Goal: Task Accomplishment & Management: Complete application form

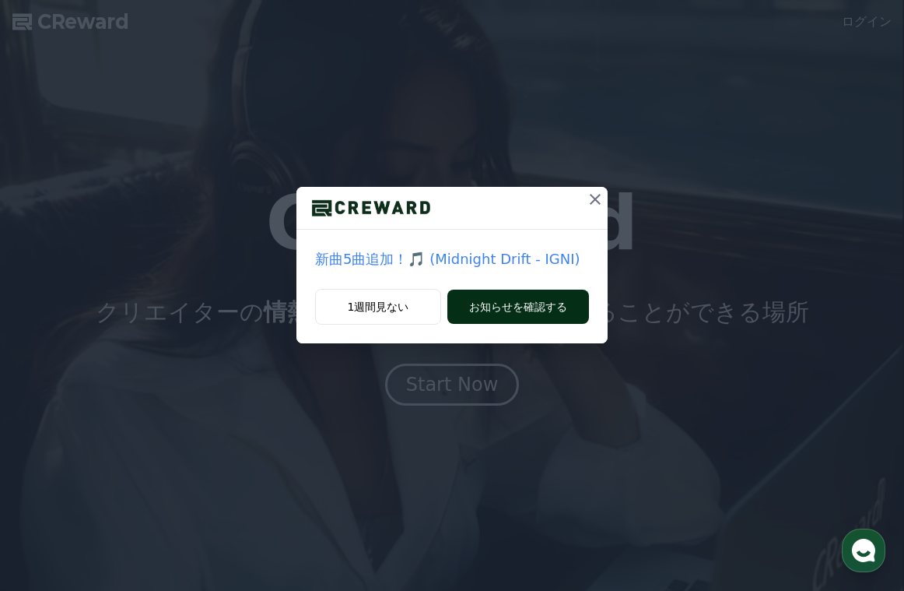
click at [513, 310] on button "お知らせを確認する" at bounding box center [518, 306] width 142 height 34
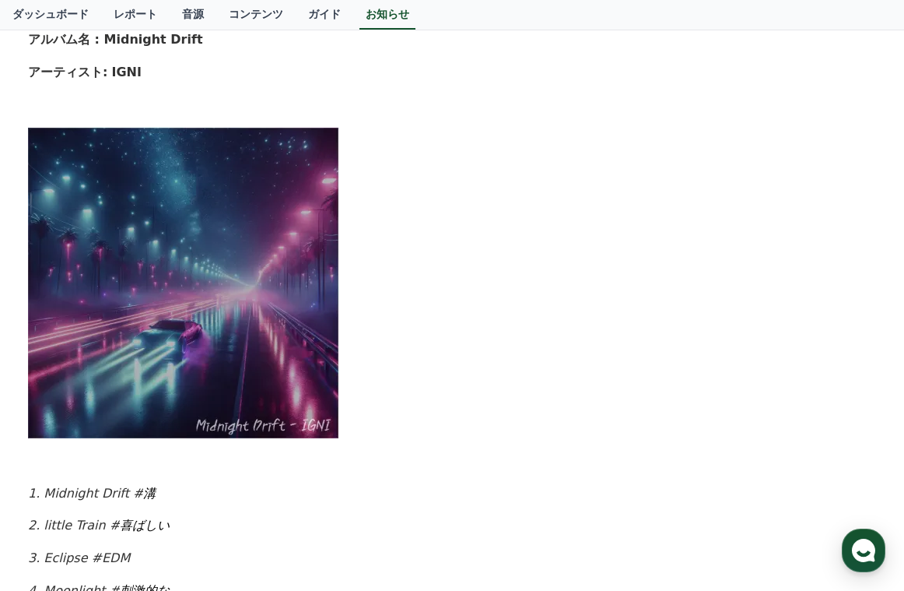
scroll to position [467, 0]
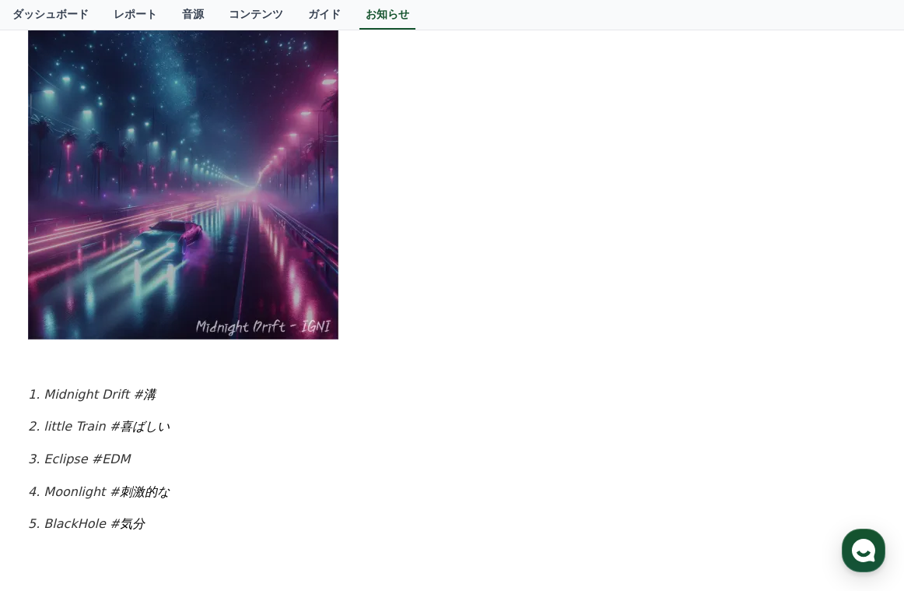
click at [219, 246] on img at bounding box center [183, 183] width 311 height 311
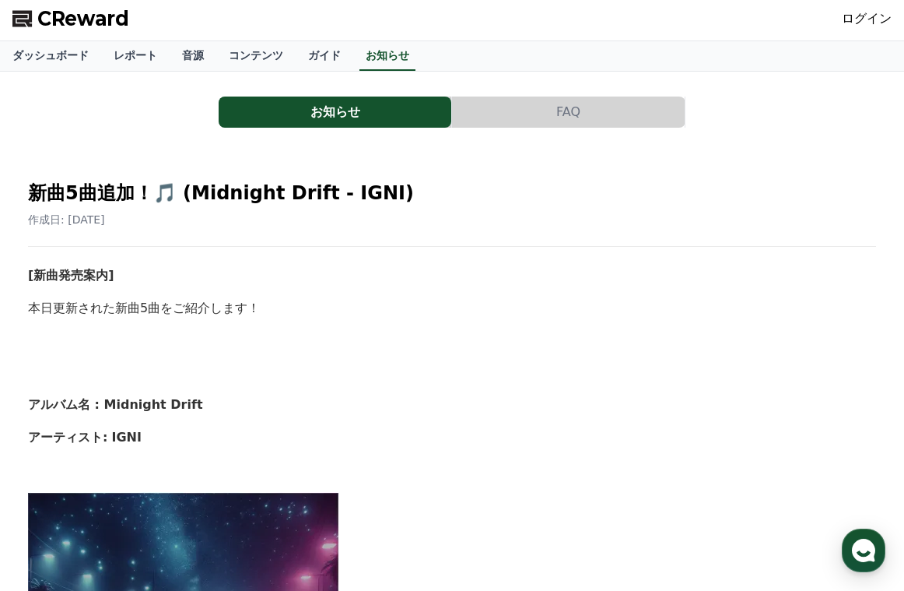
scroll to position [0, 0]
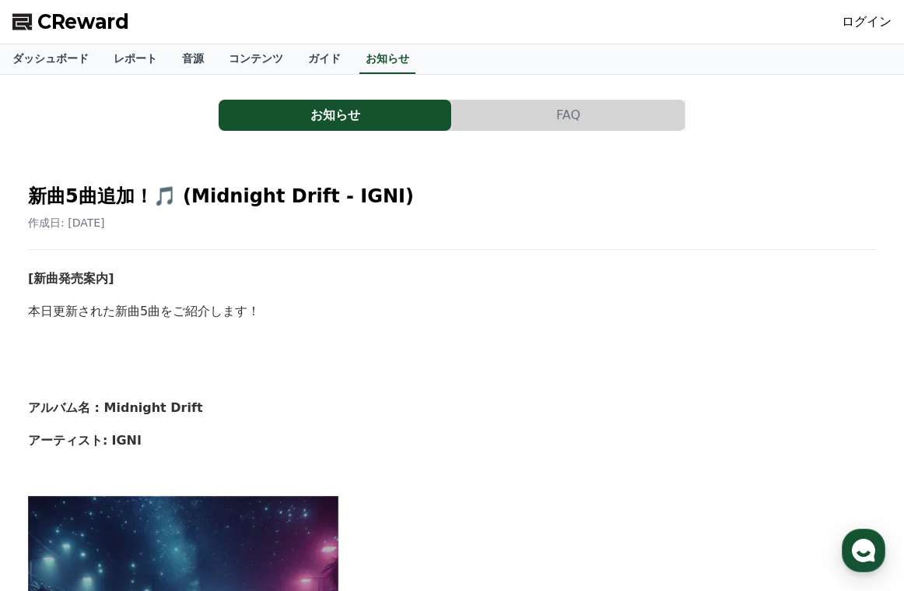
click at [150, 225] on div "作成日: 2025-09-19" at bounding box center [452, 223] width 848 height 16
click at [193, 195] on h2 "新曲5曲追加！🎵 (Midnight Drift - IGNI)" at bounding box center [452, 196] width 848 height 25
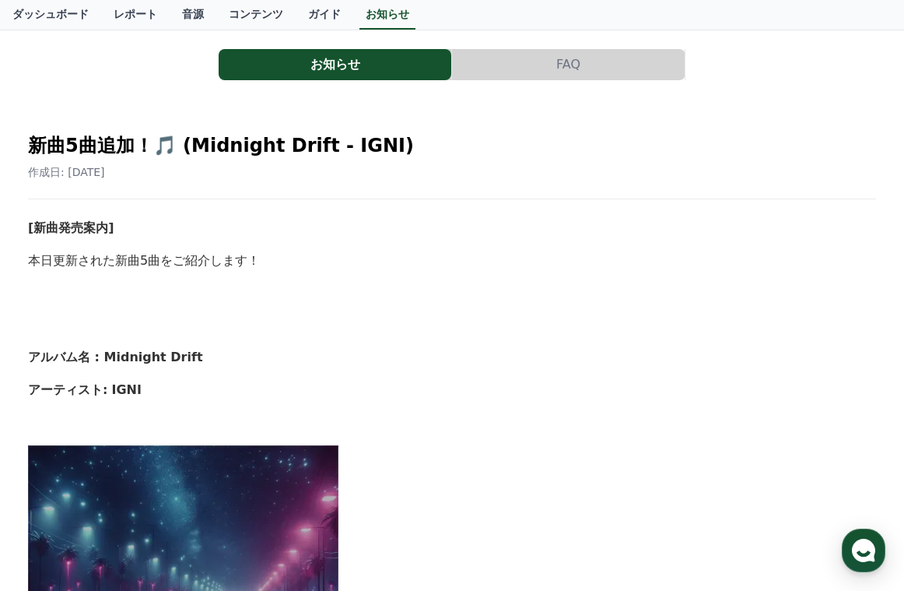
scroll to position [78, 0]
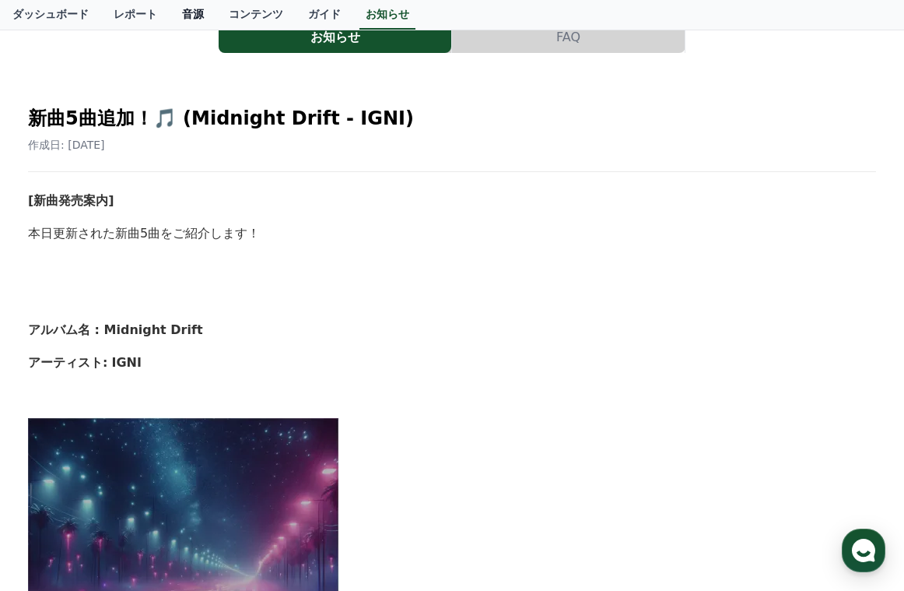
click at [172, 19] on link "音源" at bounding box center [193, 15] width 47 height 30
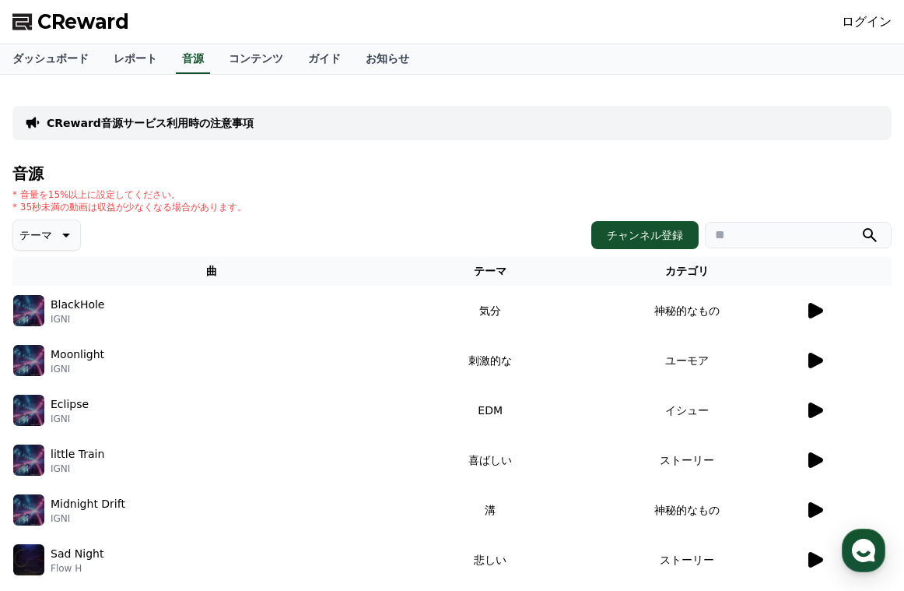
click at [814, 310] on icon at bounding box center [816, 311] width 15 height 16
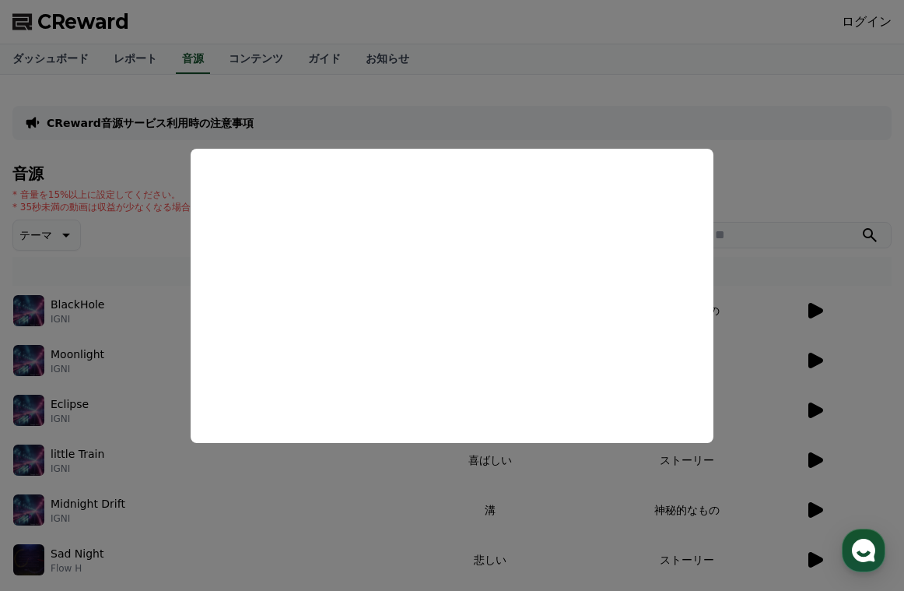
click at [848, 177] on button "close modal" at bounding box center [452, 295] width 904 height 591
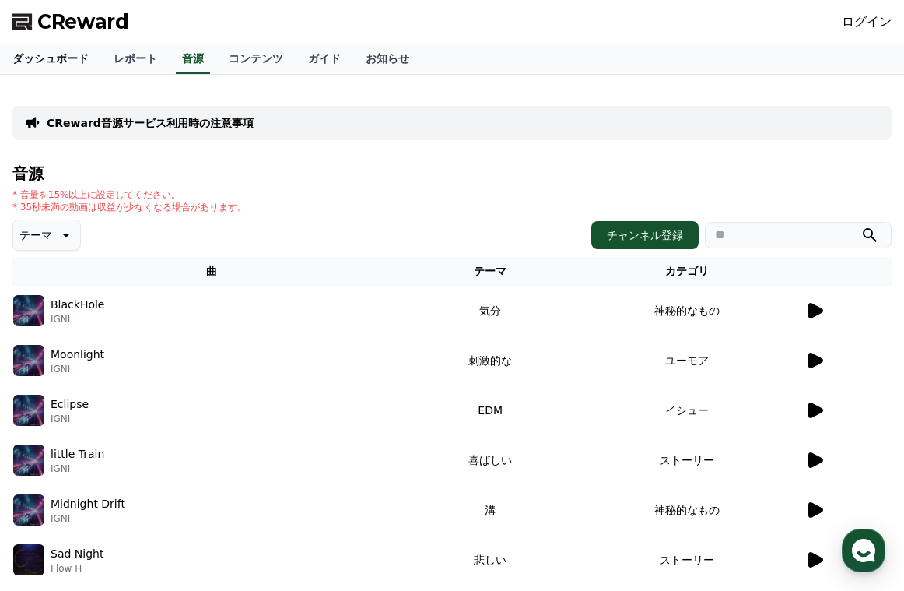
click at [47, 58] on link "ダッシュボード" at bounding box center [50, 59] width 101 height 30
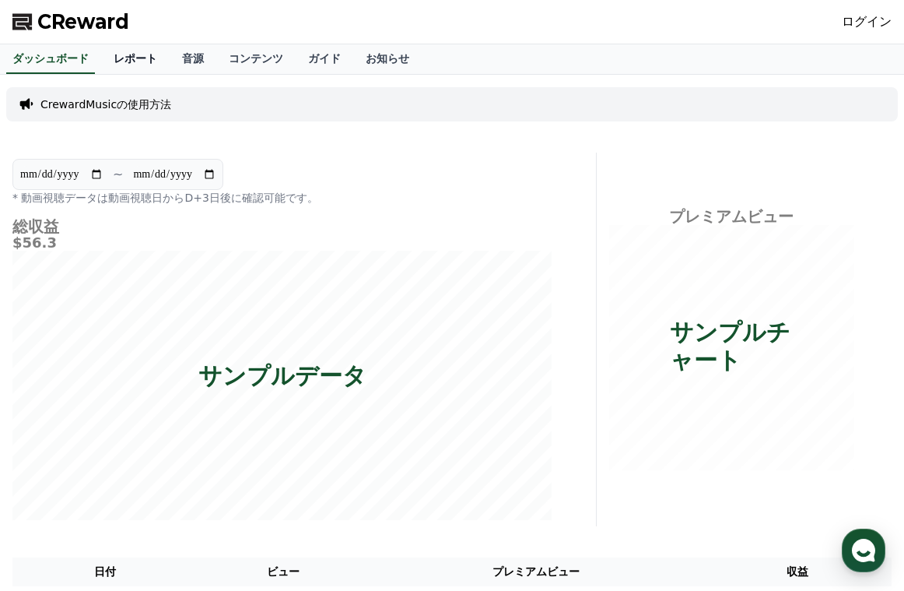
click at [119, 65] on link "レポート" at bounding box center [135, 59] width 68 height 30
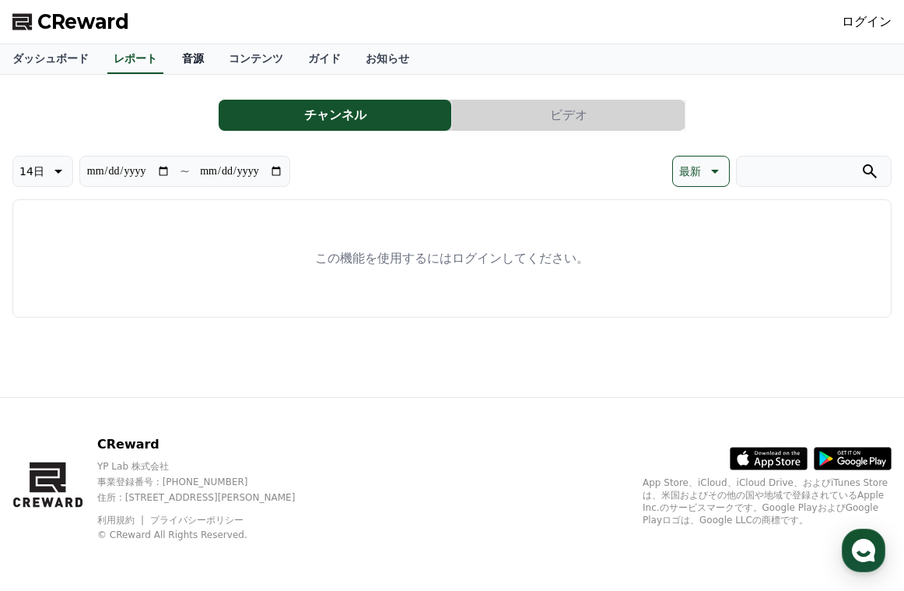
click at [172, 59] on link "音源" at bounding box center [193, 59] width 47 height 30
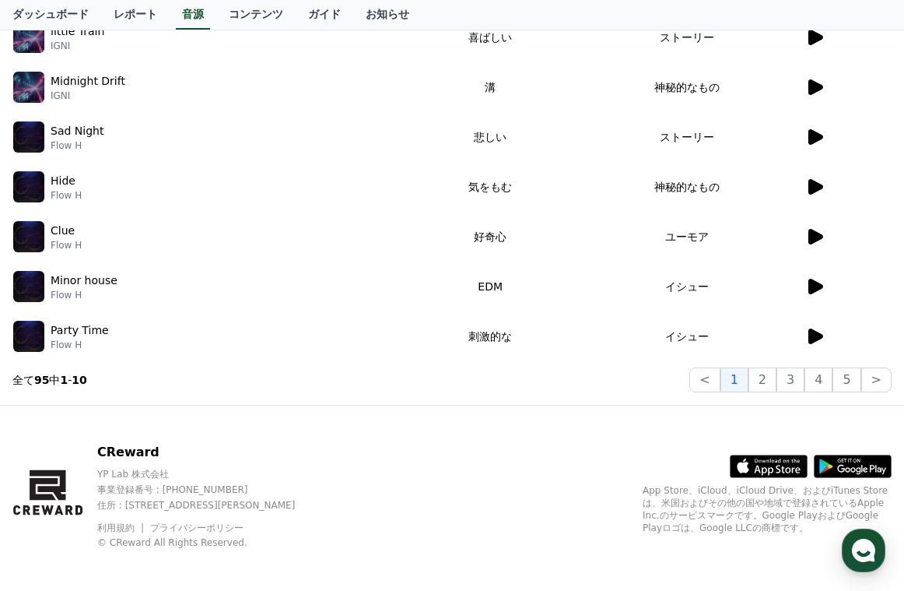
scroll to position [430, 0]
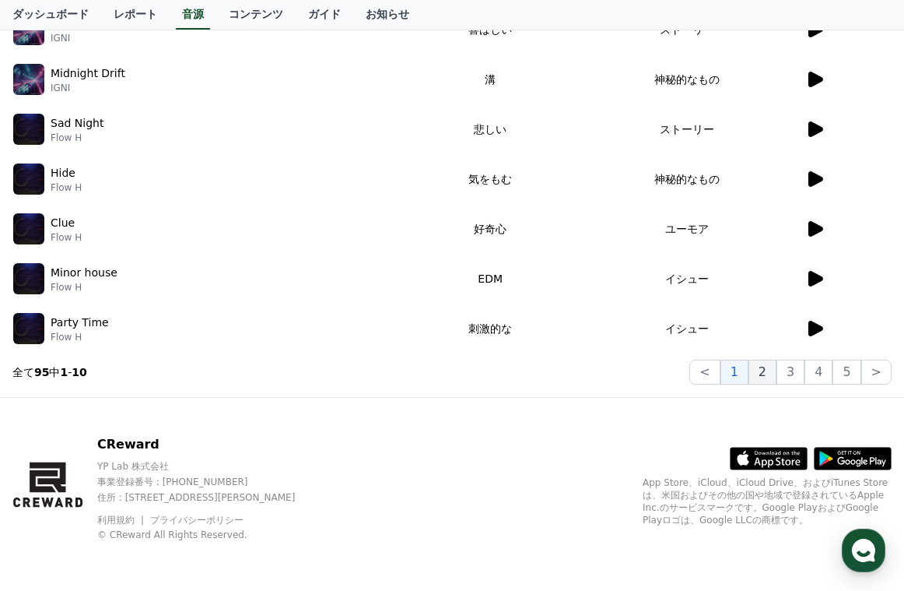
click at [763, 370] on button "2" at bounding box center [763, 372] width 28 height 25
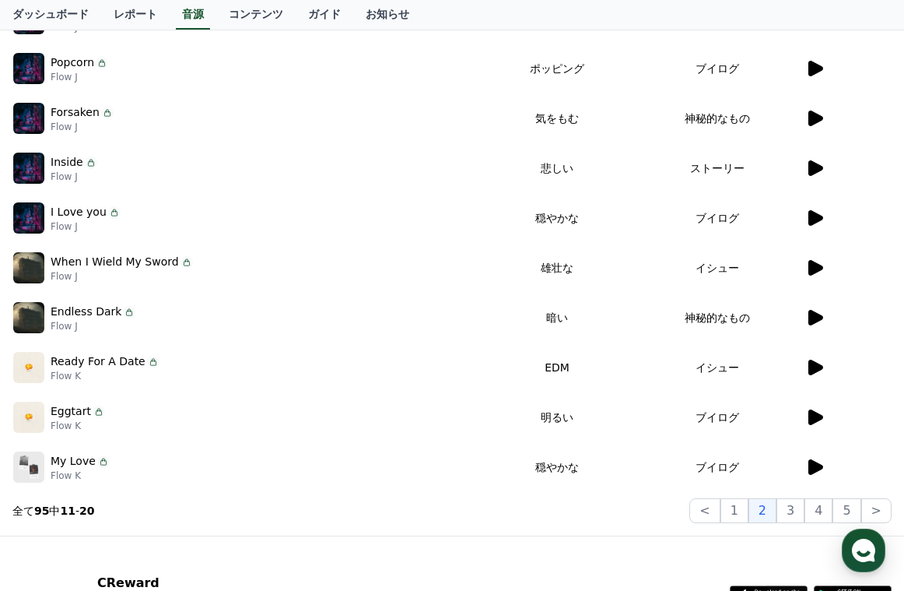
scroll to position [197, 0]
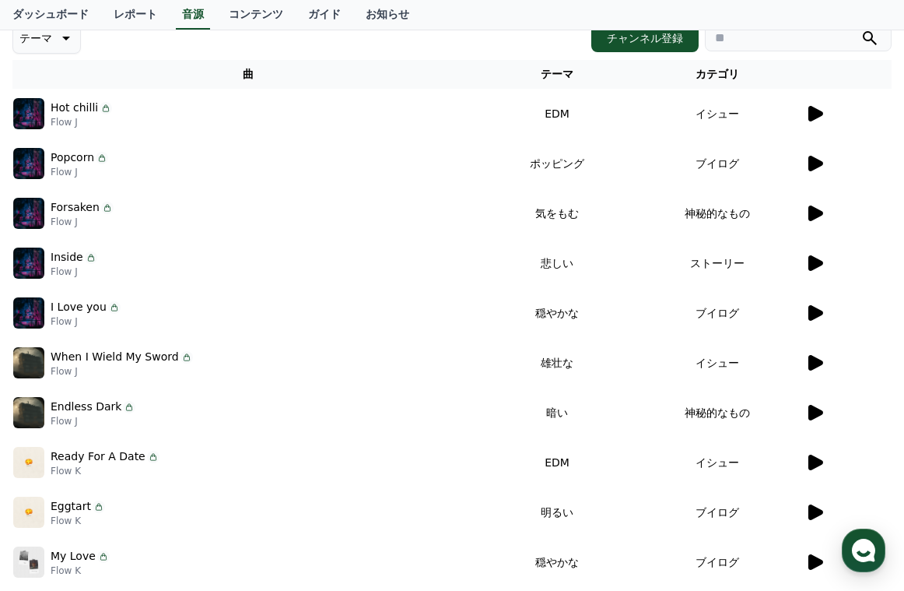
click at [809, 166] on icon at bounding box center [816, 164] width 15 height 16
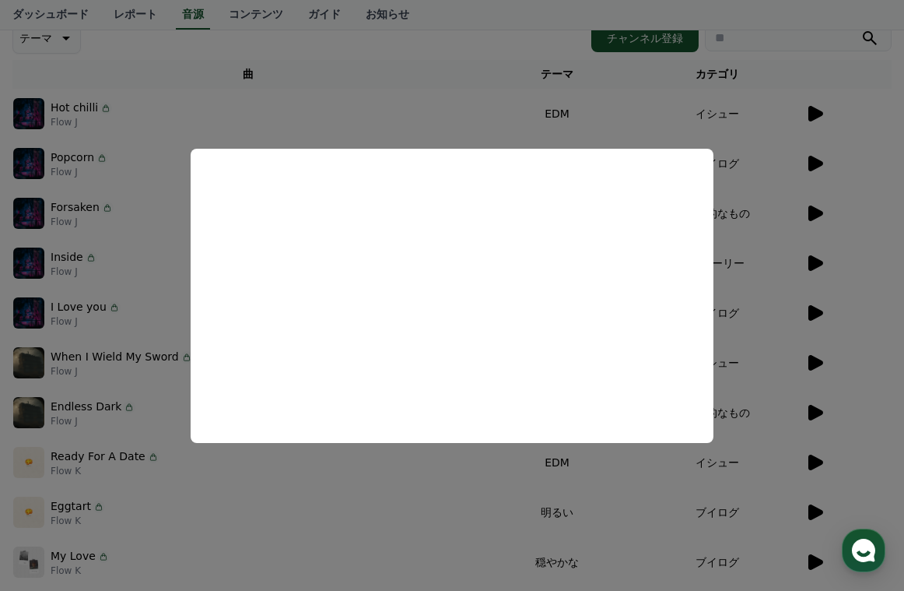
click at [854, 253] on button "close modal" at bounding box center [452, 295] width 904 height 591
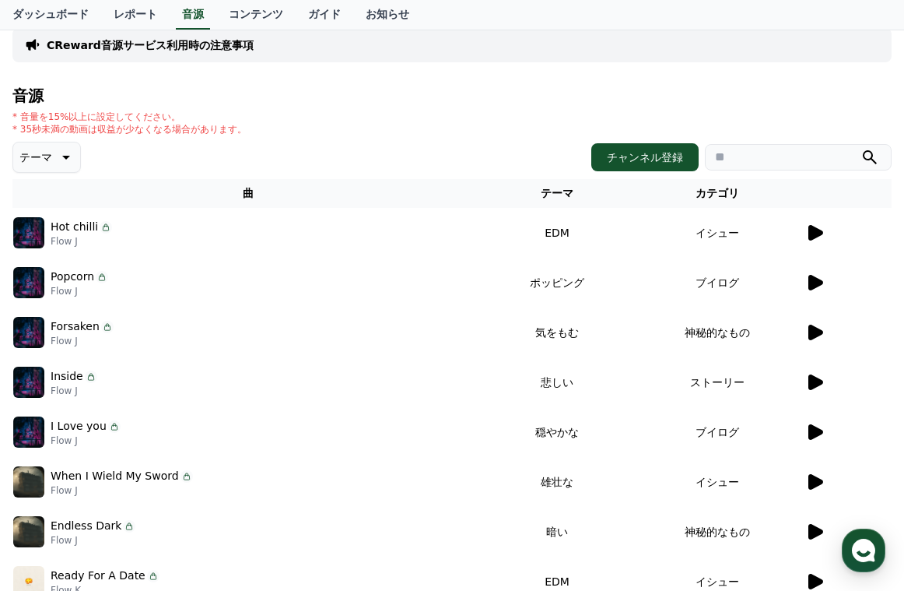
scroll to position [0, 0]
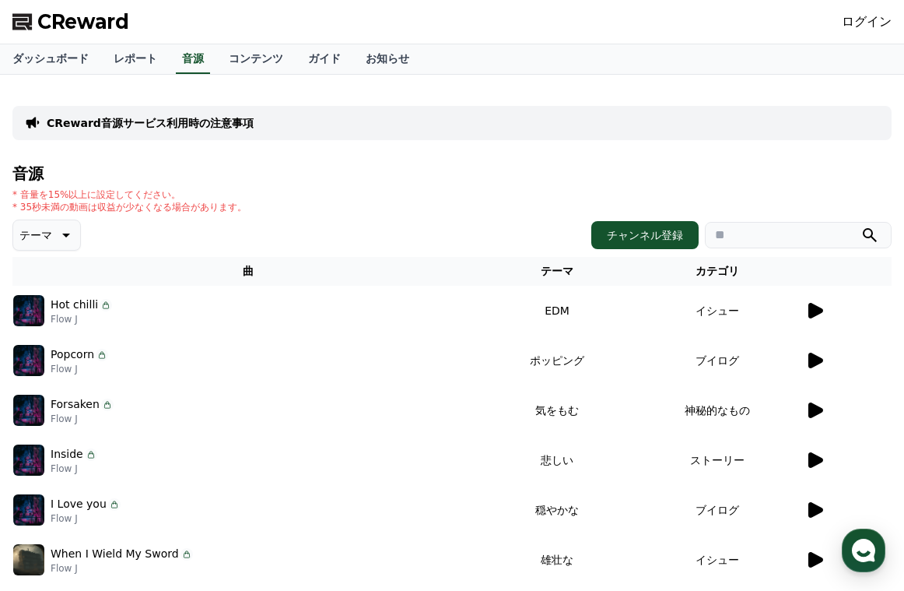
click at [860, 23] on link "ログイン" at bounding box center [867, 21] width 50 height 19
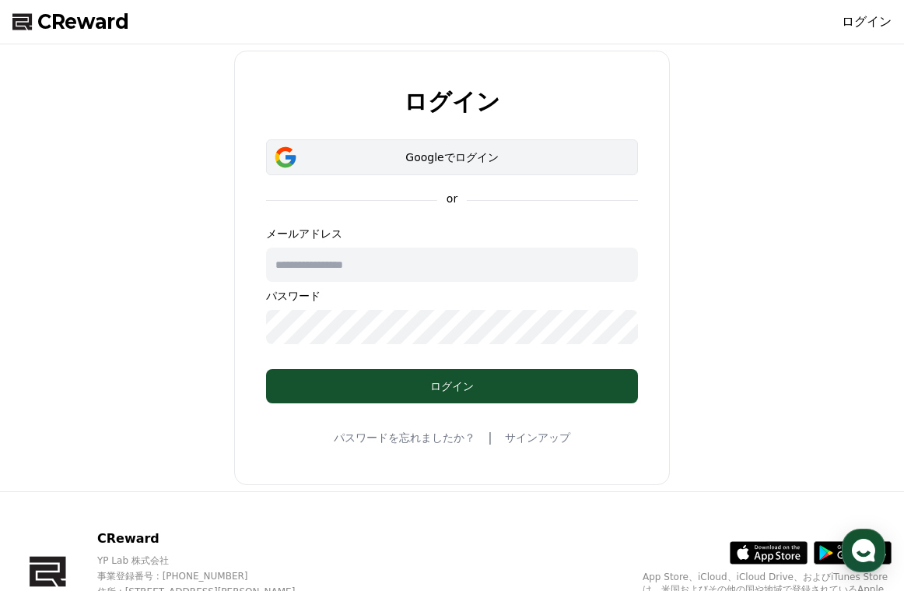
click at [531, 159] on div "Googleでログイン" at bounding box center [452, 157] width 327 height 16
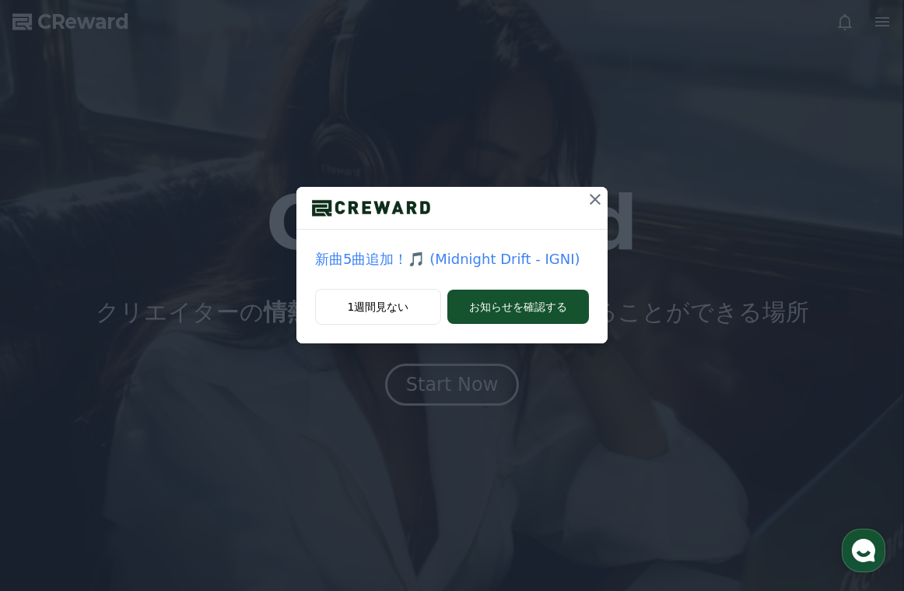
click at [593, 198] on icon at bounding box center [595, 199] width 19 height 19
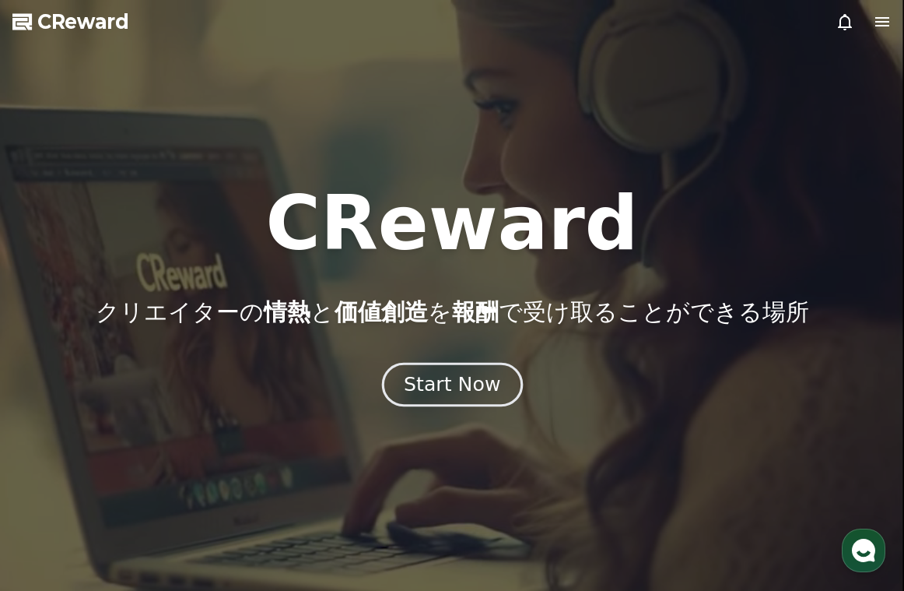
click at [468, 376] on div "Start Now" at bounding box center [452, 384] width 96 height 26
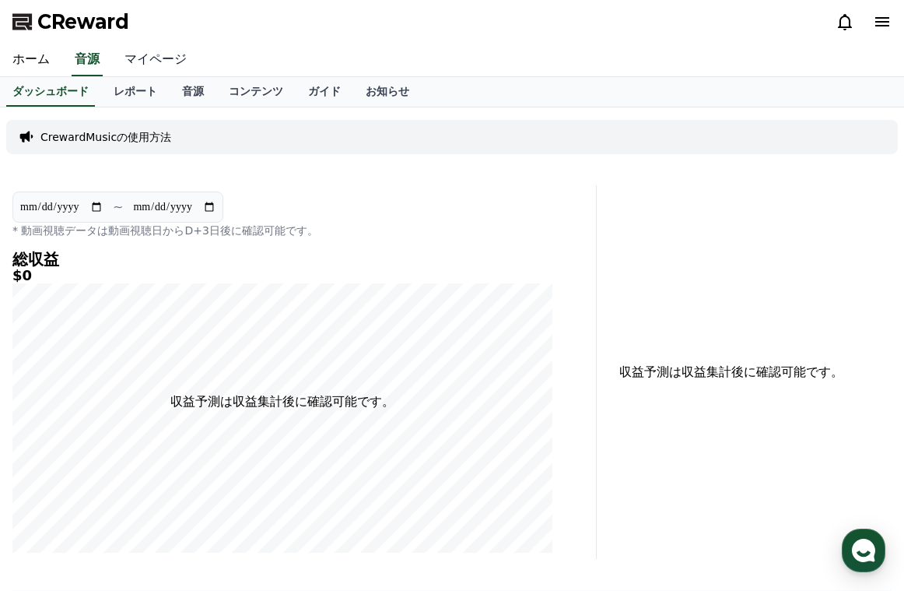
click at [139, 59] on link "マイページ" at bounding box center [155, 60] width 87 height 33
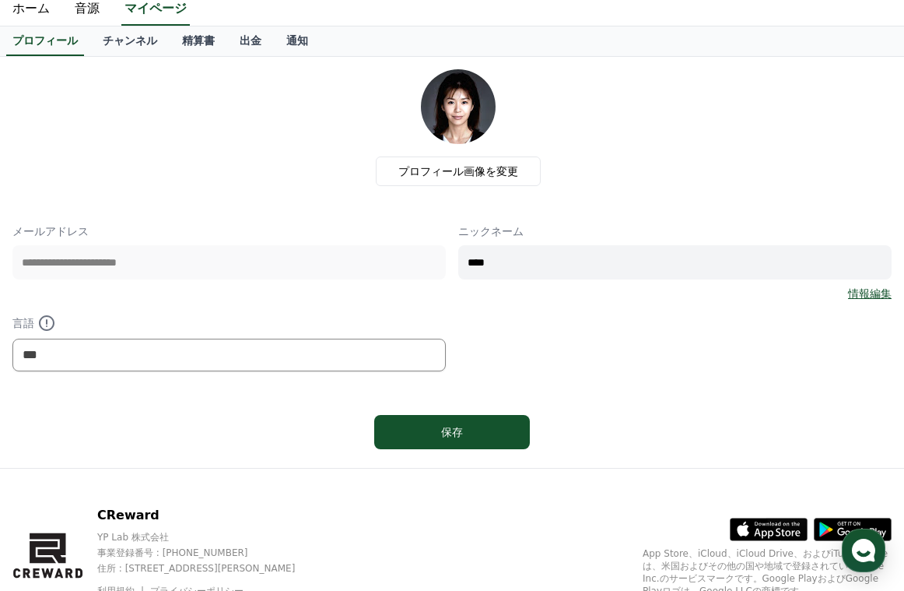
scroll to position [78, 0]
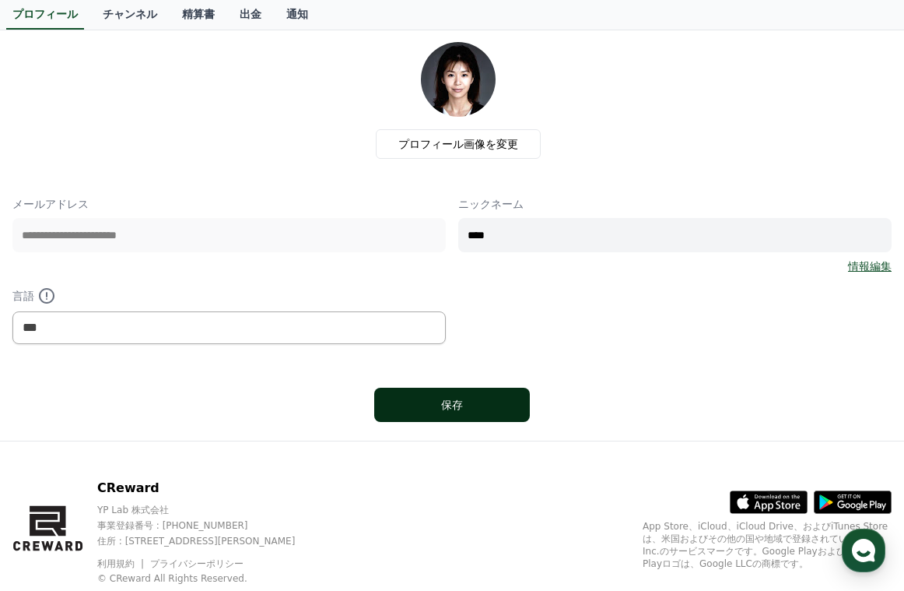
click at [433, 410] on div "保存" at bounding box center [451, 405] width 93 height 16
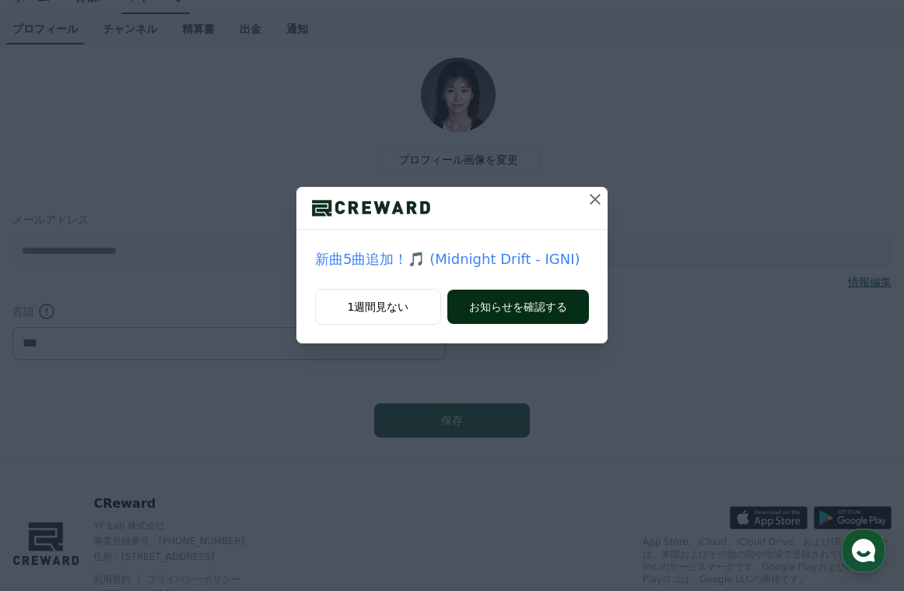
click at [510, 299] on button "お知らせを確認する" at bounding box center [518, 306] width 142 height 34
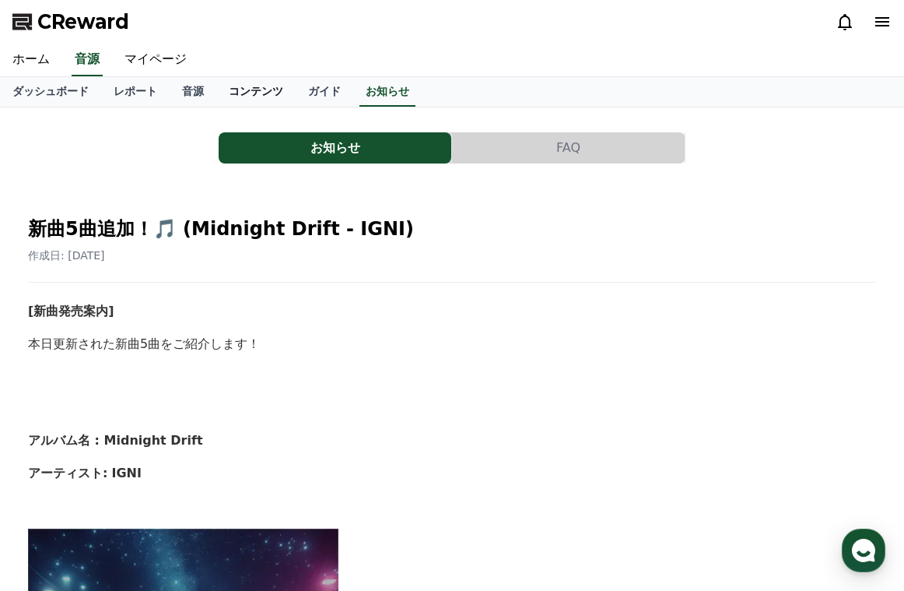
click at [230, 96] on link "コンテンツ" at bounding box center [255, 92] width 79 height 30
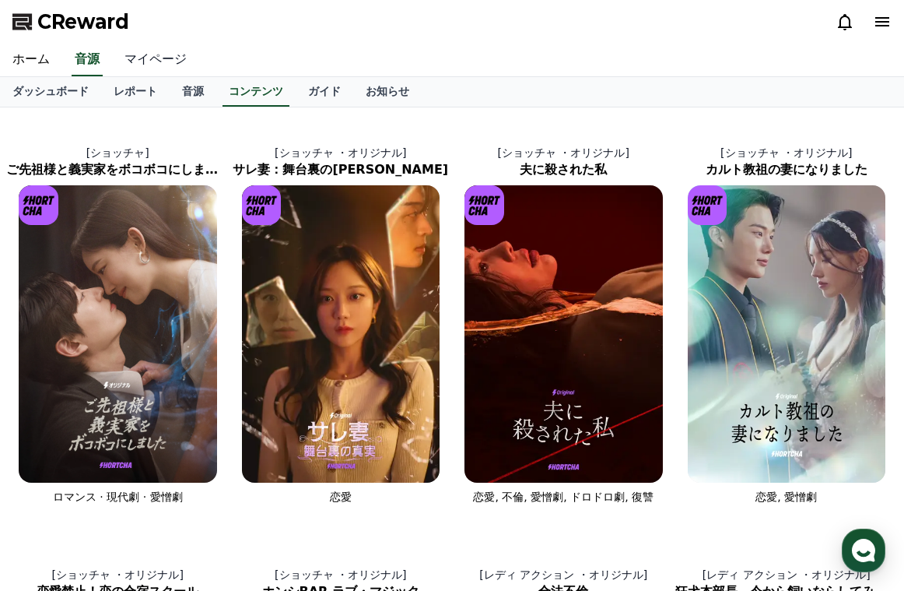
click at [137, 65] on link "マイページ" at bounding box center [155, 60] width 87 height 33
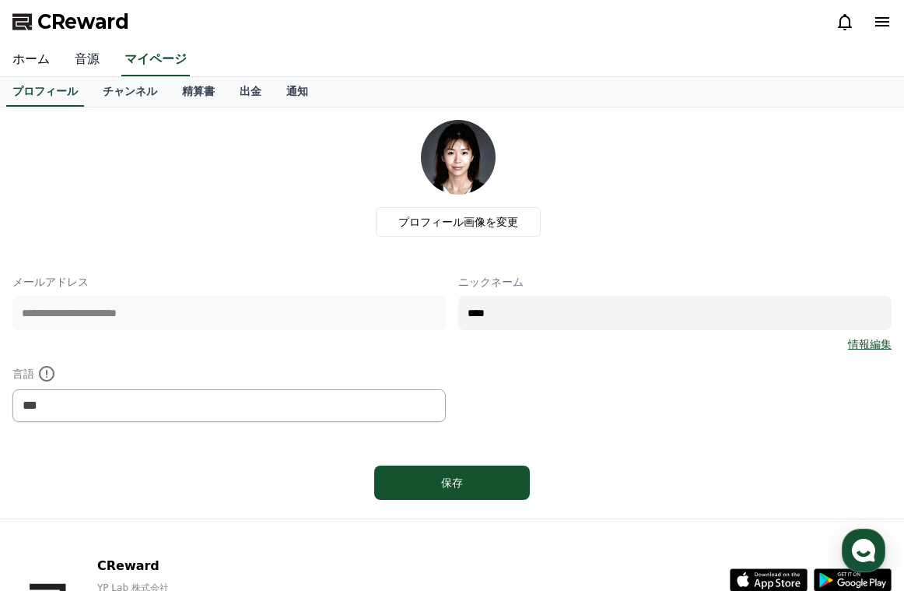
click at [80, 68] on link "音源" at bounding box center [87, 60] width 50 height 33
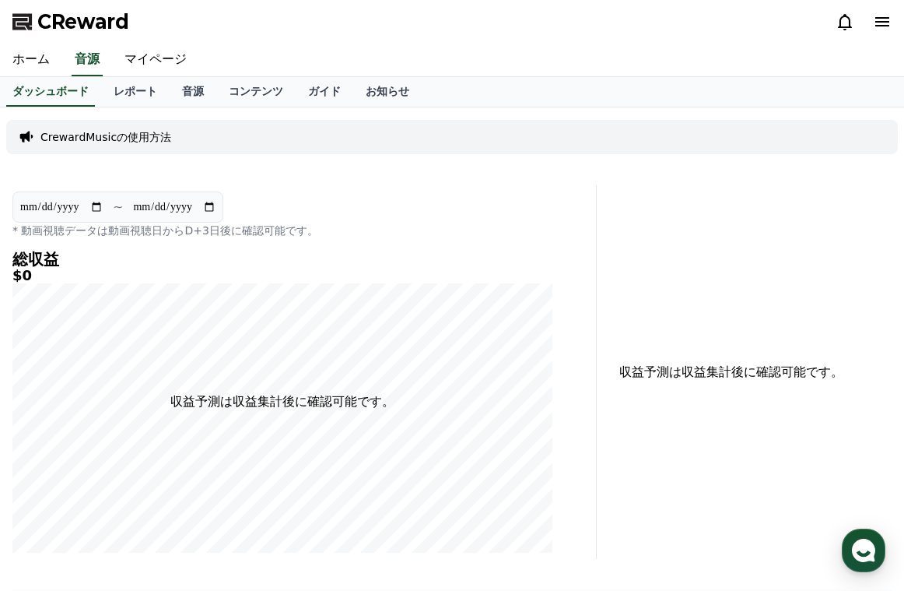
click at [133, 140] on p "CrewardMusicの使用方法" at bounding box center [105, 137] width 131 height 16
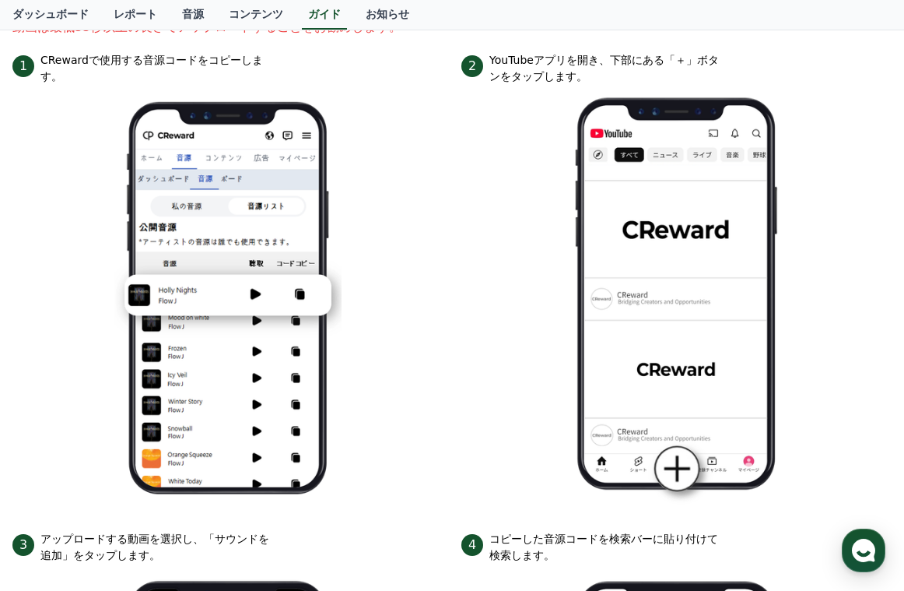
scroll to position [172, 0]
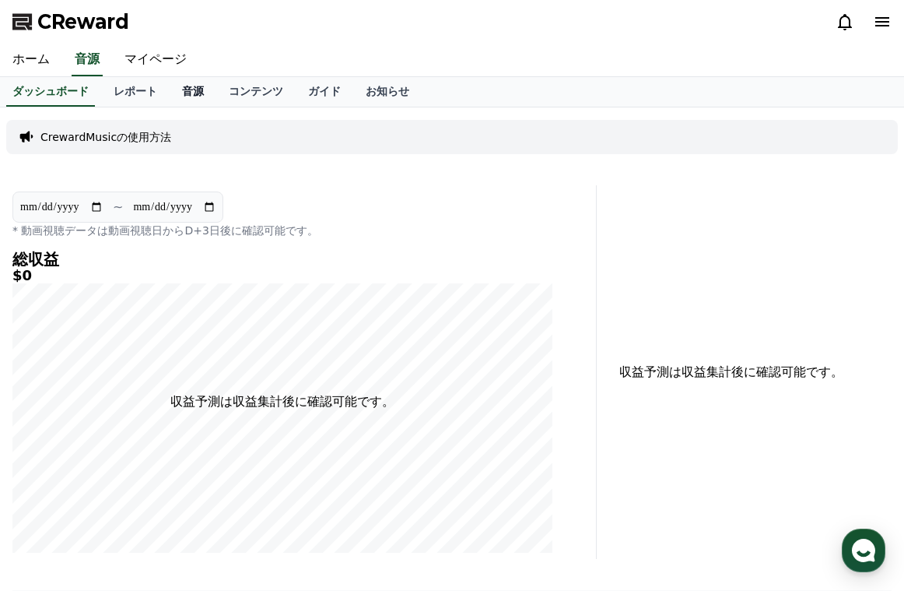
click at [170, 89] on link "音源" at bounding box center [193, 92] width 47 height 30
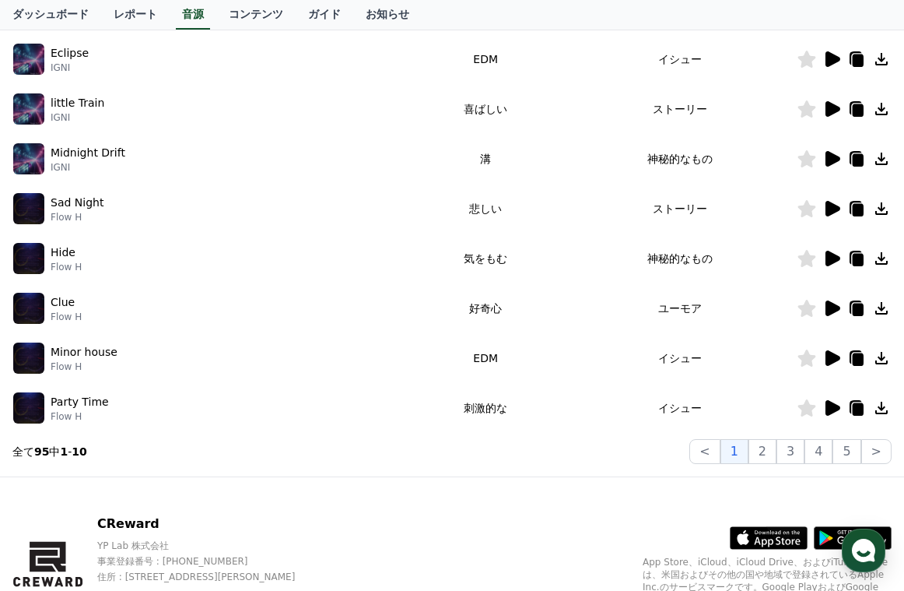
scroll to position [389, 0]
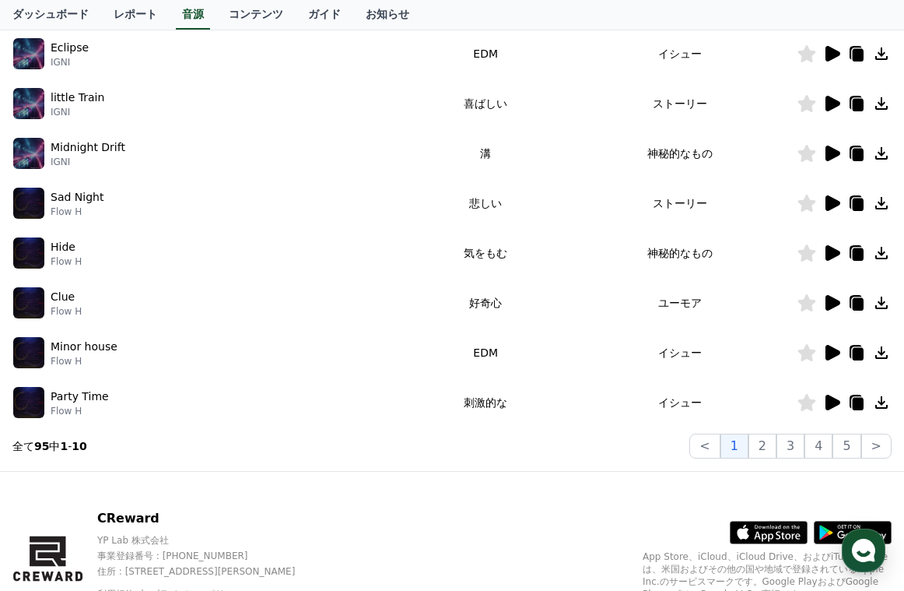
click at [880, 251] on icon at bounding box center [881, 253] width 19 height 19
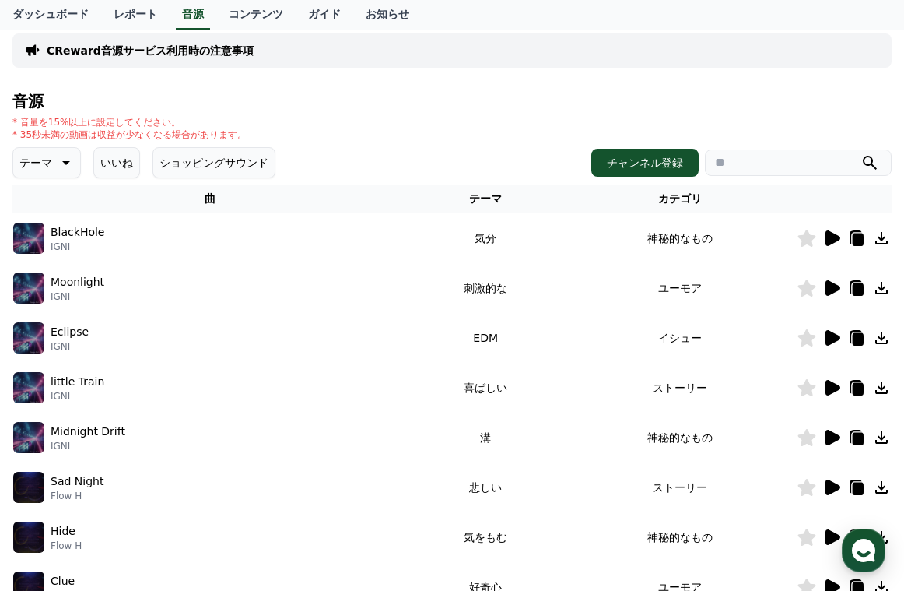
scroll to position [78, 0]
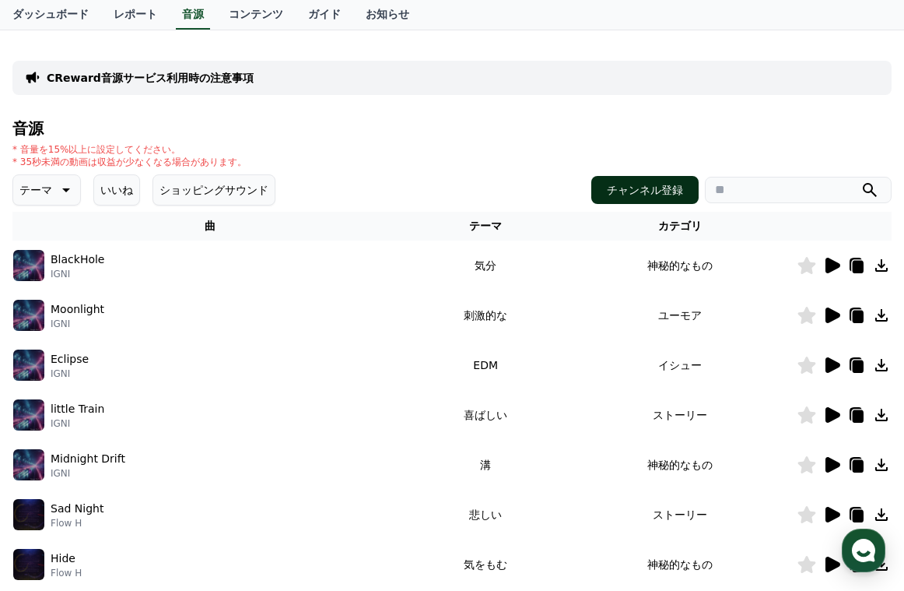
click at [668, 187] on button "チャンネル登録" at bounding box center [644, 190] width 107 height 28
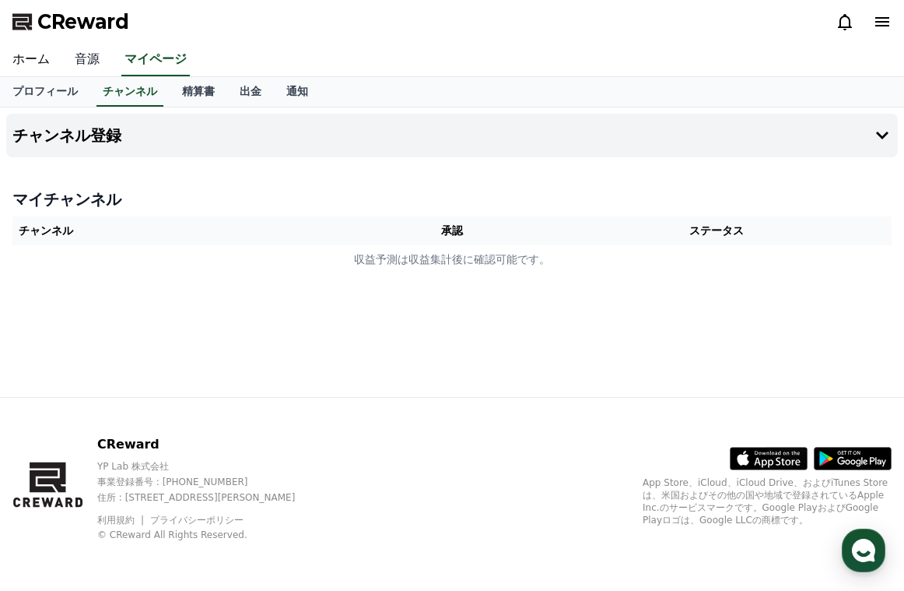
click at [91, 62] on link "音源" at bounding box center [87, 60] width 50 height 33
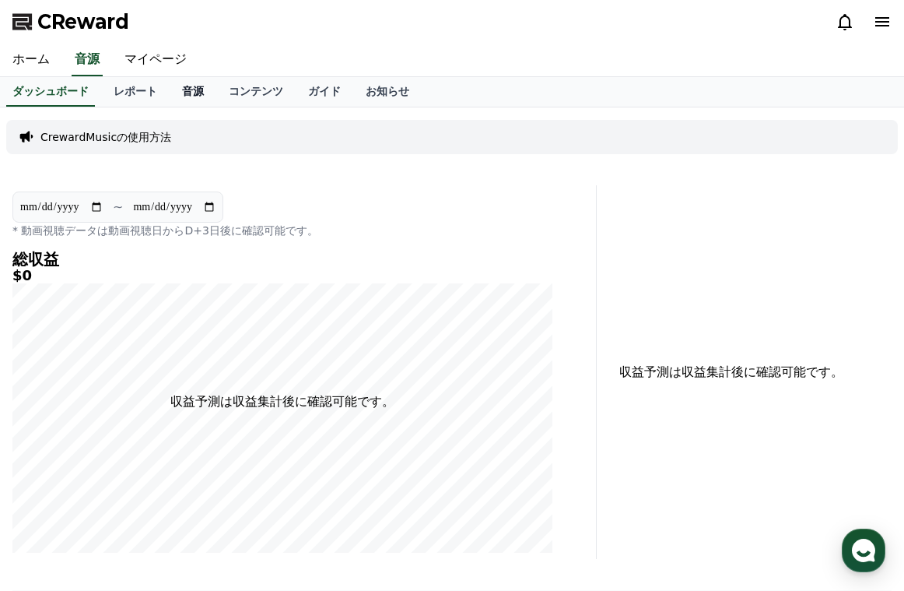
click at [170, 83] on link "音源" at bounding box center [193, 92] width 47 height 30
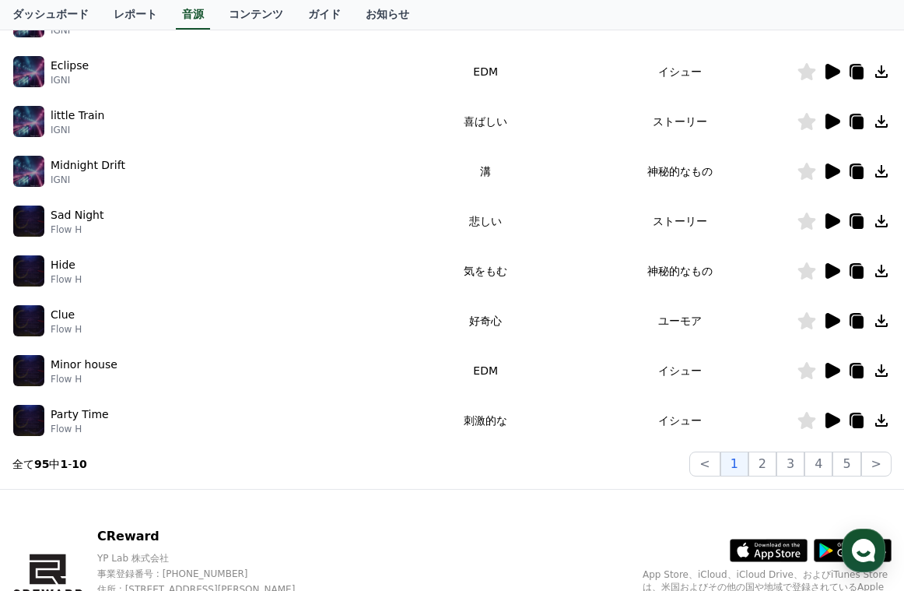
scroll to position [389, 0]
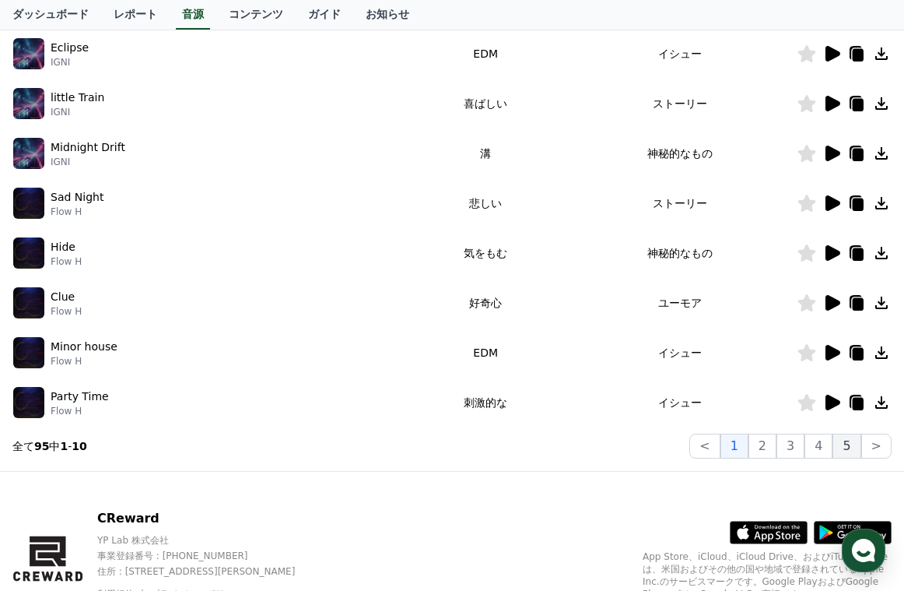
click at [845, 440] on button "5" at bounding box center [847, 445] width 28 height 25
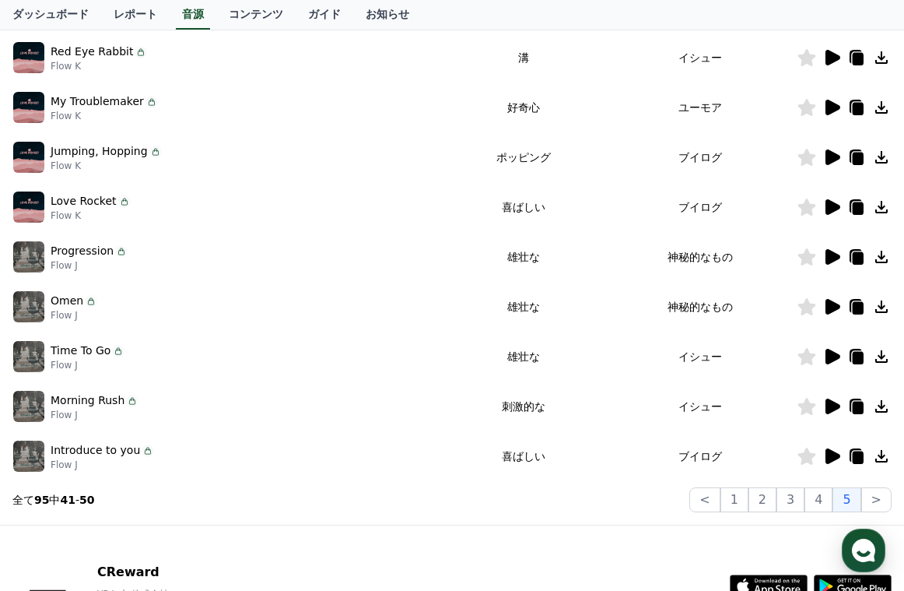
scroll to position [311, 0]
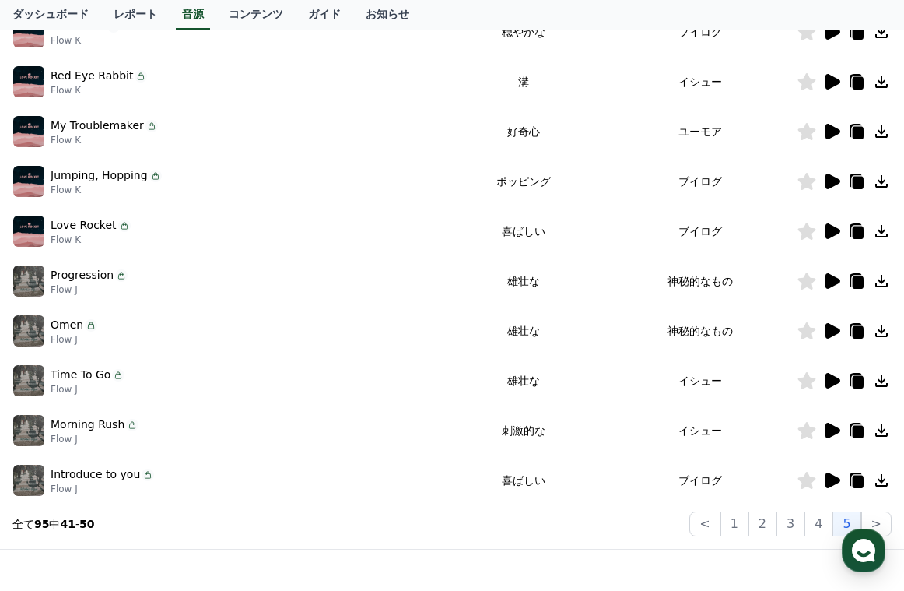
click at [882, 175] on icon at bounding box center [881, 181] width 12 height 12
click at [833, 184] on icon at bounding box center [833, 182] width 15 height 16
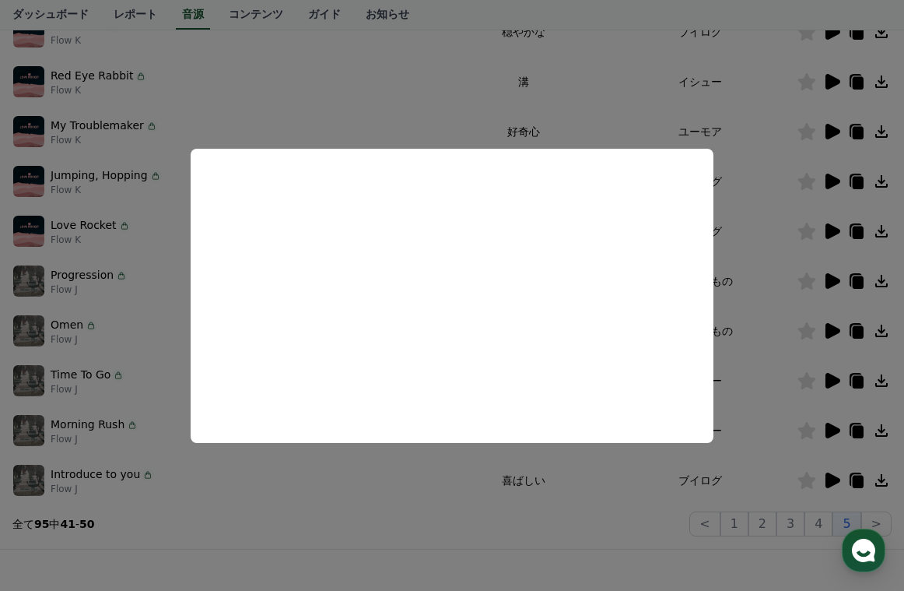
click at [833, 177] on button "close modal" at bounding box center [452, 295] width 904 height 591
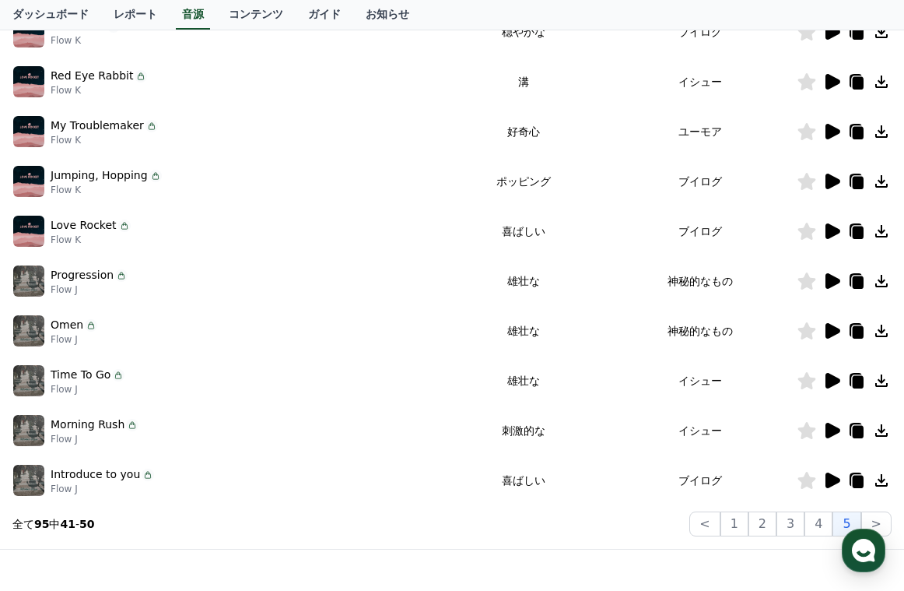
click at [833, 177] on icon at bounding box center [833, 182] width 15 height 16
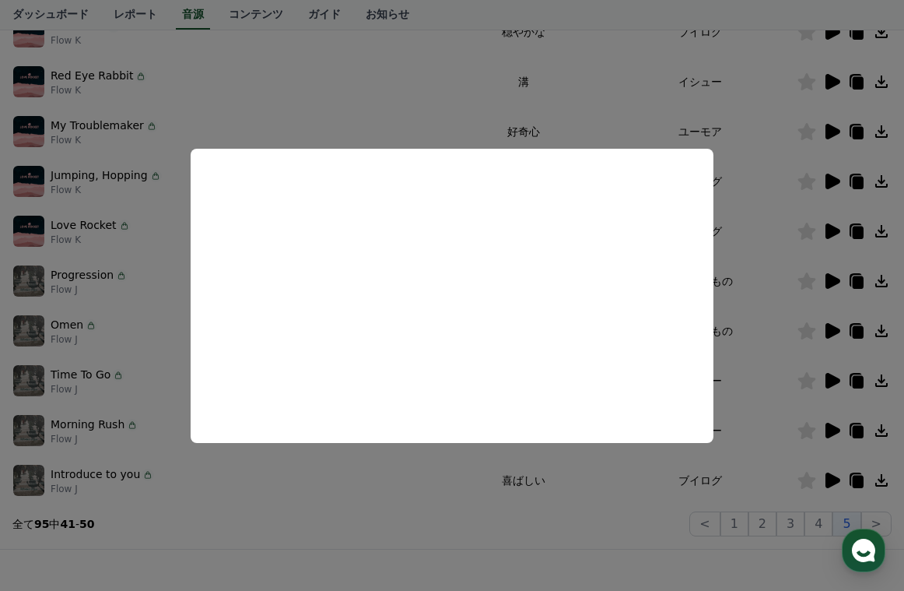
click at [744, 181] on button "close modal" at bounding box center [452, 295] width 904 height 591
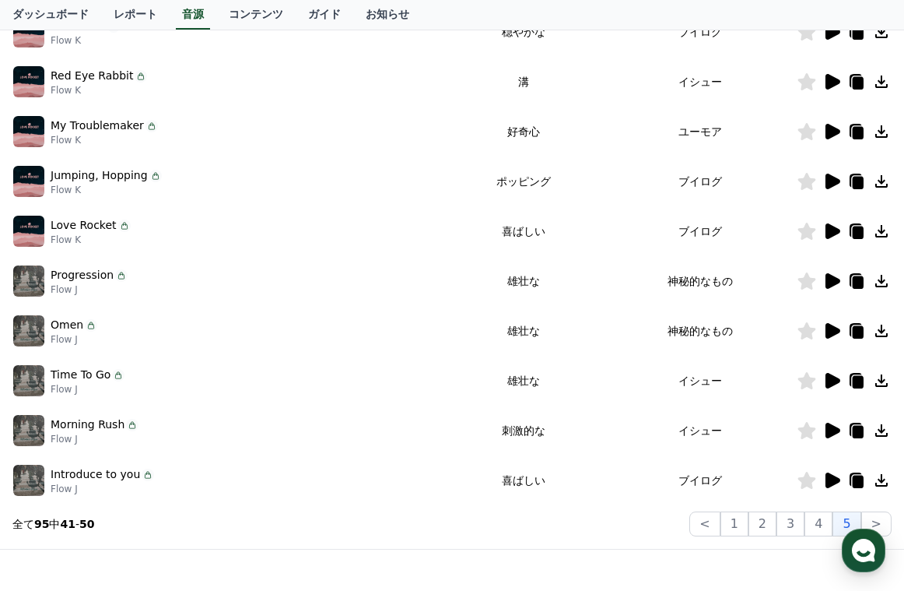
click at [837, 231] on icon at bounding box center [833, 231] width 15 height 16
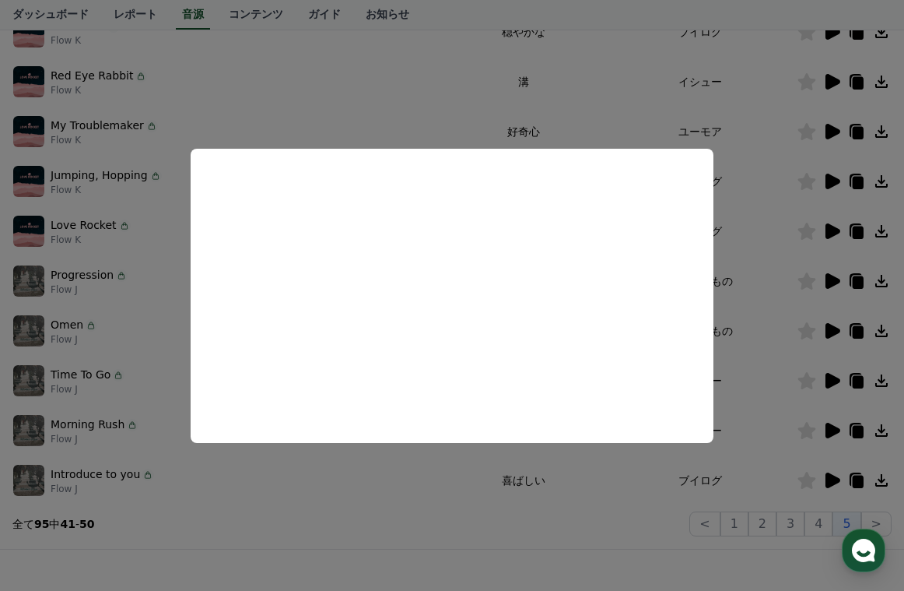
click at [757, 257] on button "close modal" at bounding box center [452, 295] width 904 height 591
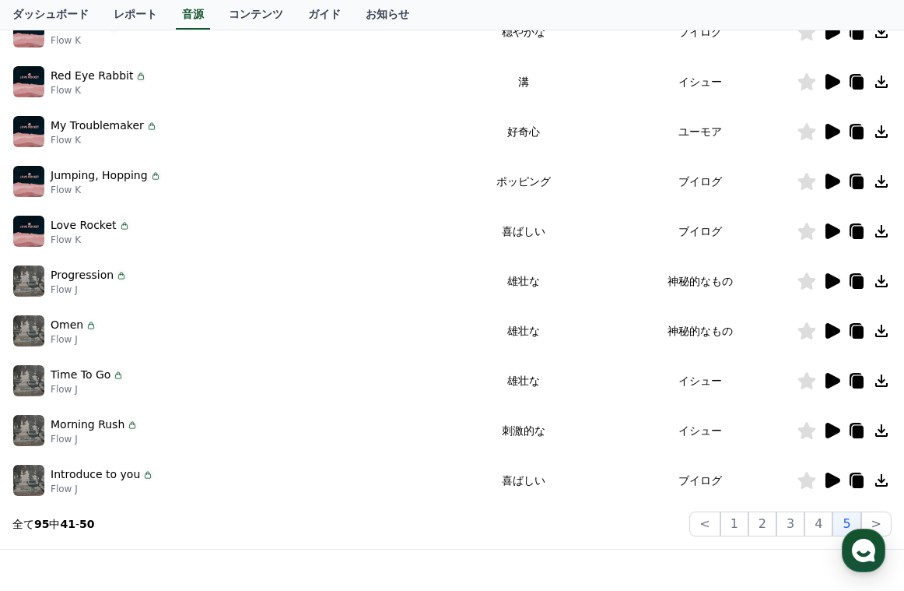
click at [882, 230] on icon at bounding box center [881, 231] width 12 height 12
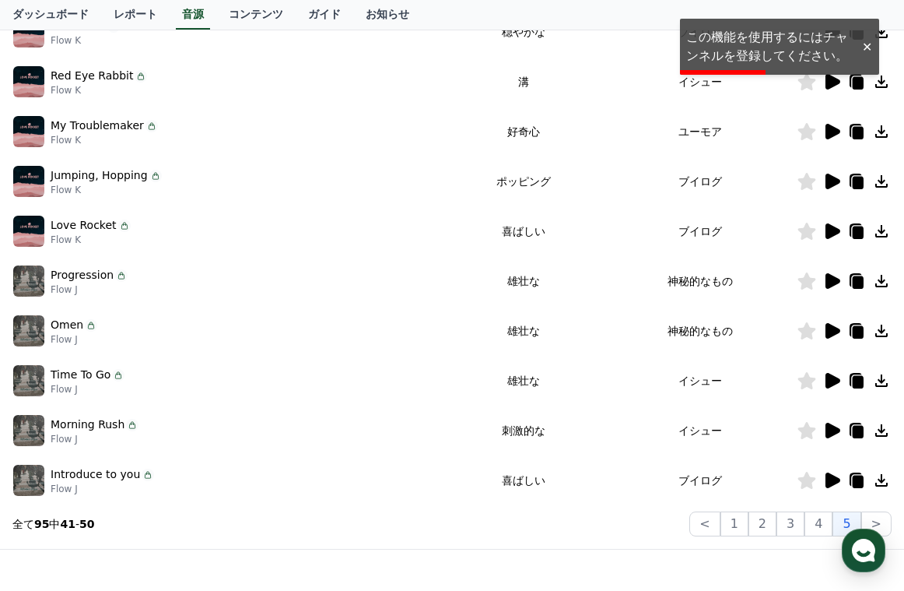
click at [872, 50] on div at bounding box center [866, 47] width 25 height 15
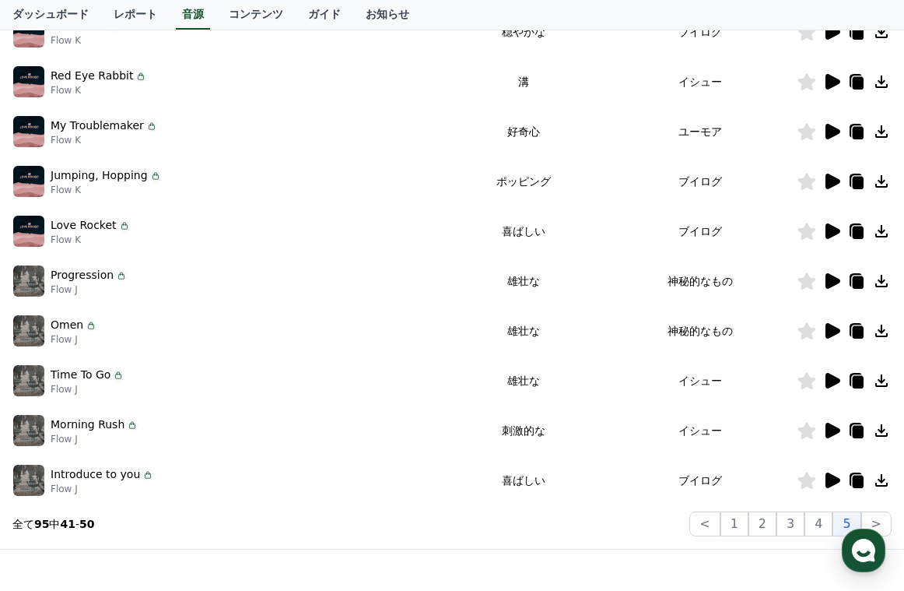
scroll to position [156, 0]
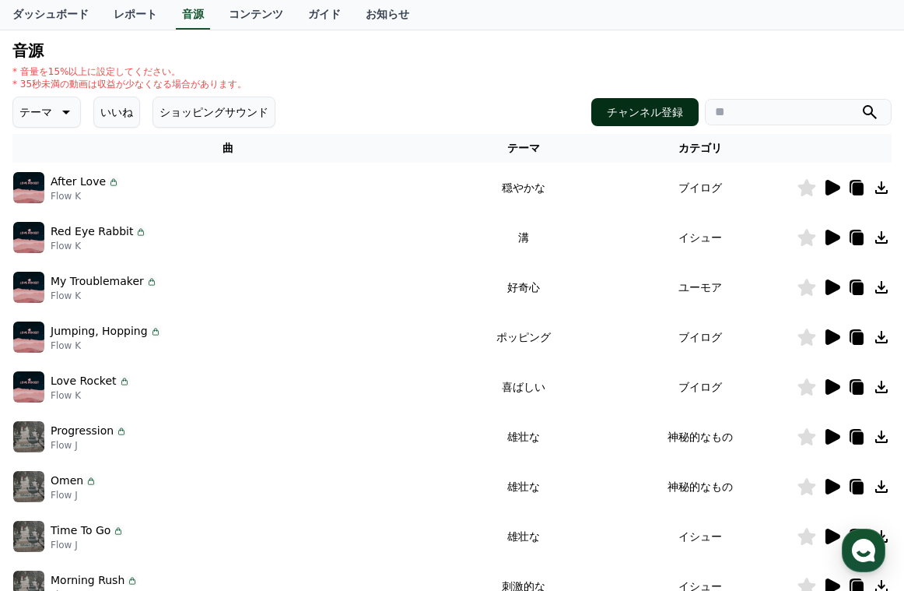
click at [664, 103] on button "チャンネル登録" at bounding box center [644, 112] width 107 height 28
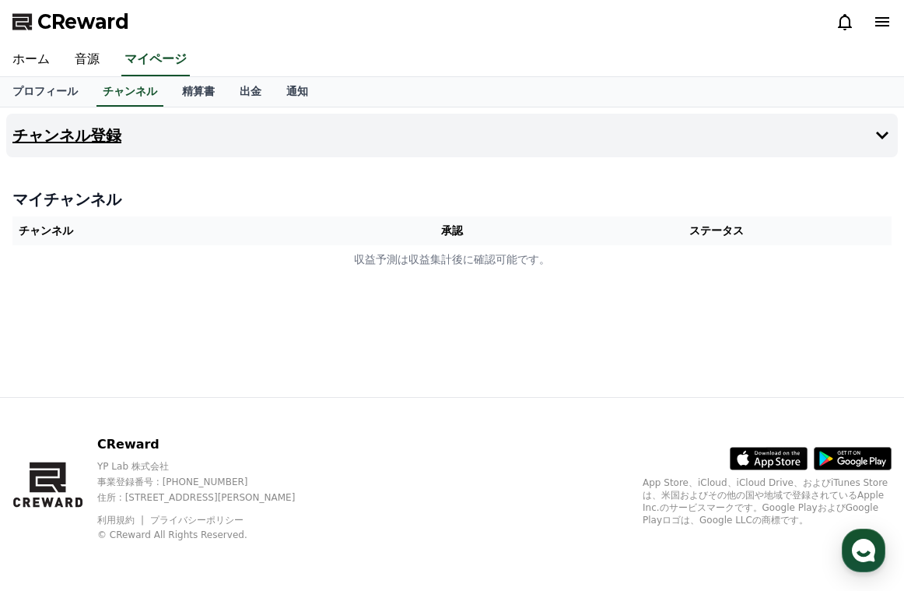
click at [65, 137] on h4 "チャンネル登録" at bounding box center [66, 135] width 109 height 17
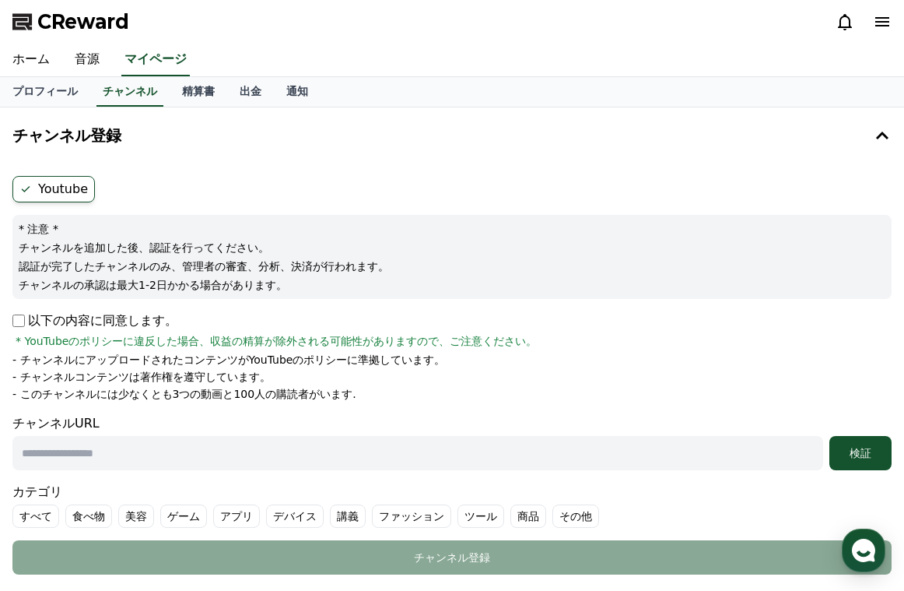
click at [30, 321] on p "以下の内容に同意します。" at bounding box center [94, 320] width 165 height 19
click at [862, 456] on div "検証" at bounding box center [861, 453] width 50 height 16
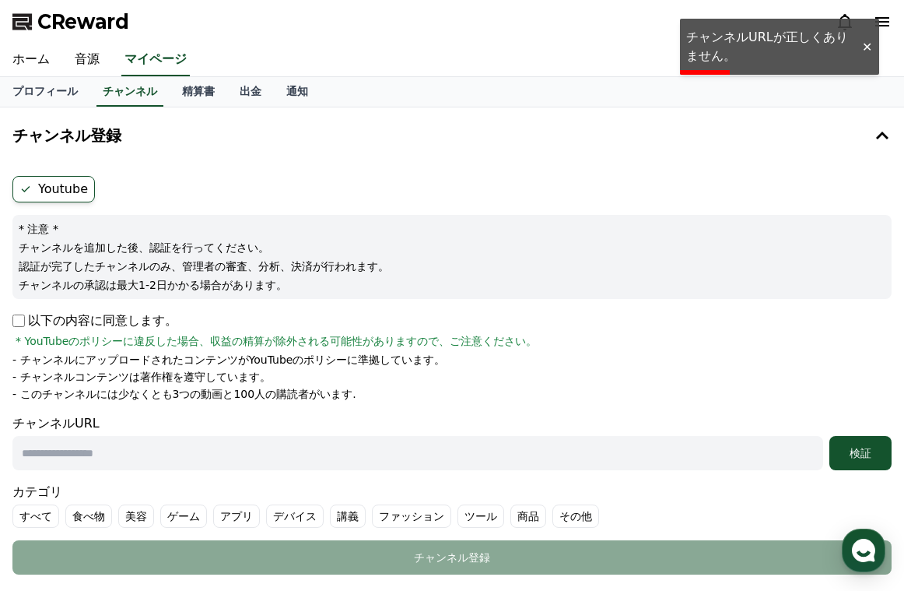
click at [55, 193] on label "Youtube" at bounding box center [53, 189] width 82 height 26
click at [32, 191] on label "Youtube" at bounding box center [53, 189] width 82 height 26
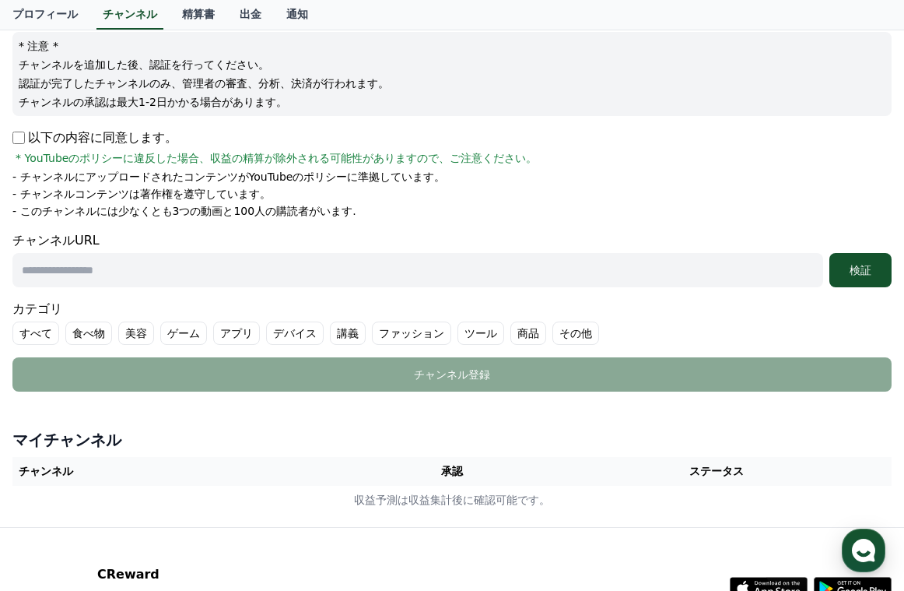
scroll to position [156, 0]
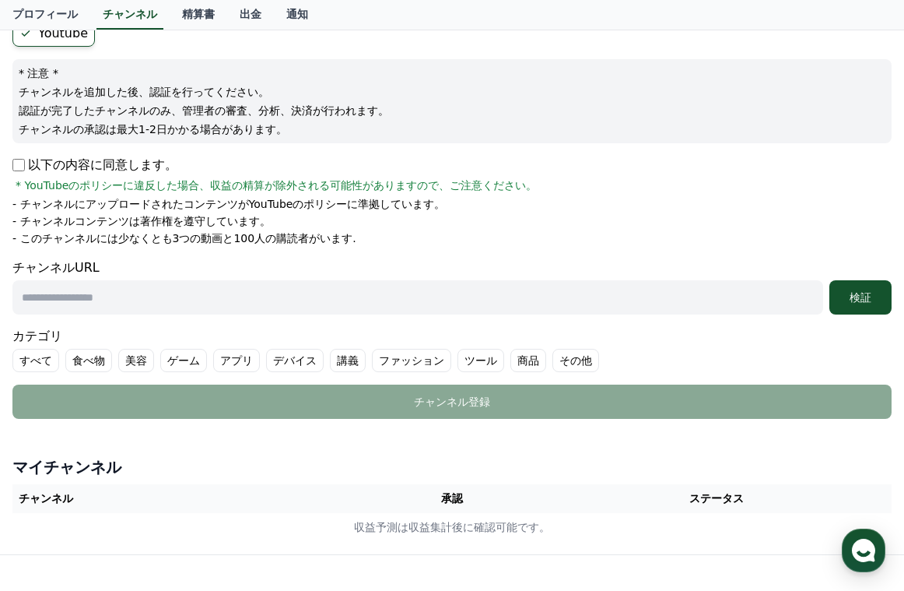
click at [432, 301] on input "text" at bounding box center [417, 297] width 811 height 34
paste input "**********"
type input "**********"
click at [861, 305] on button "検証" at bounding box center [861, 297] width 62 height 34
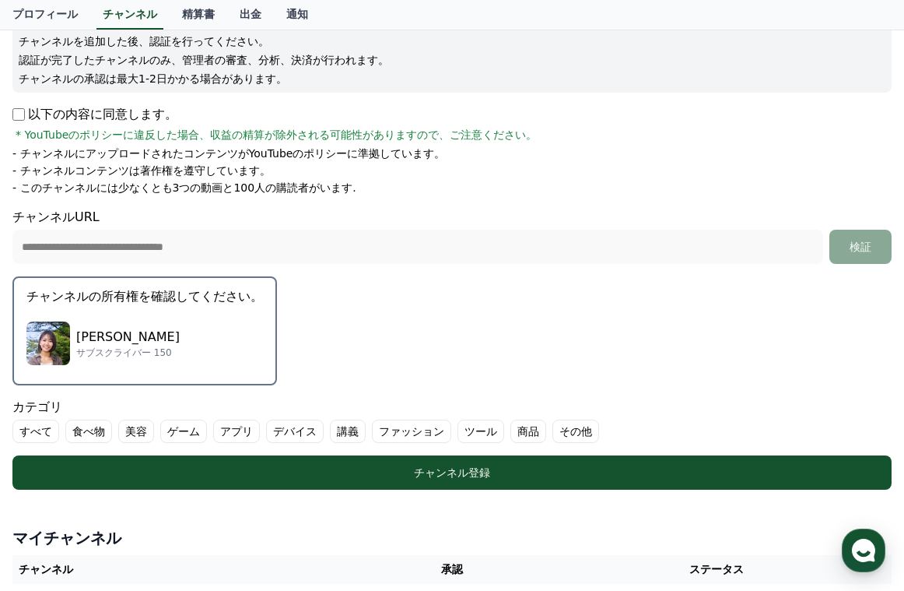
scroll to position [233, 0]
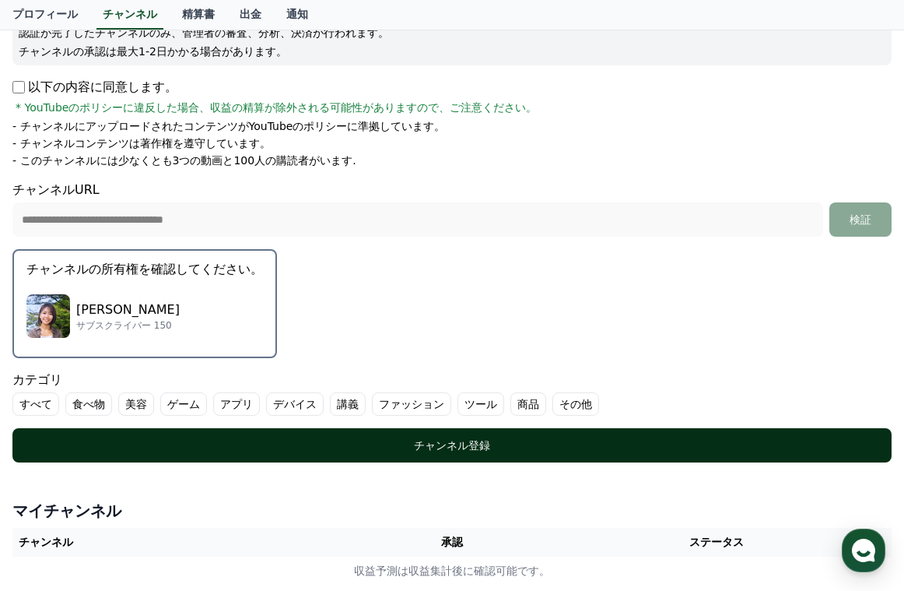
click at [518, 439] on div "チャンネル登録" at bounding box center [452, 445] width 817 height 16
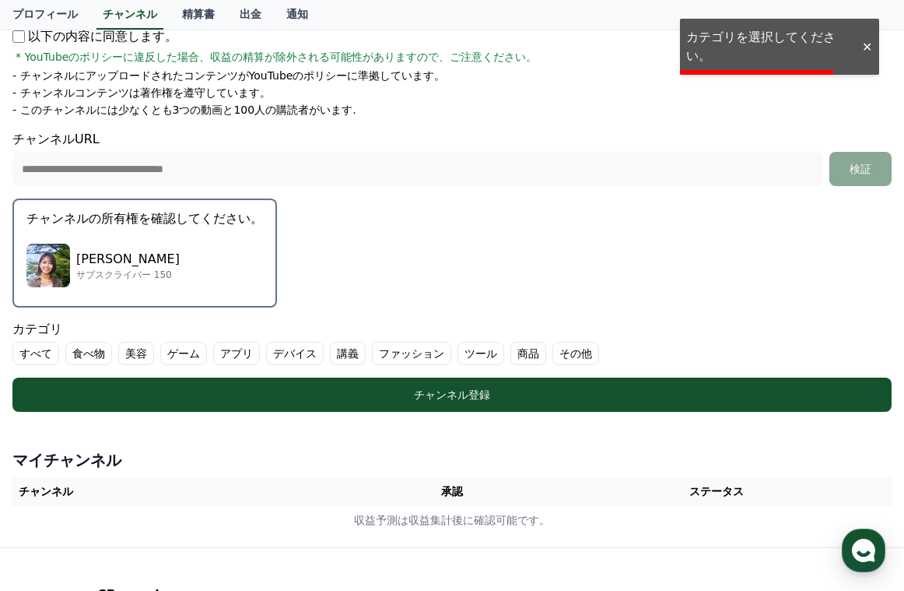
scroll to position [311, 0]
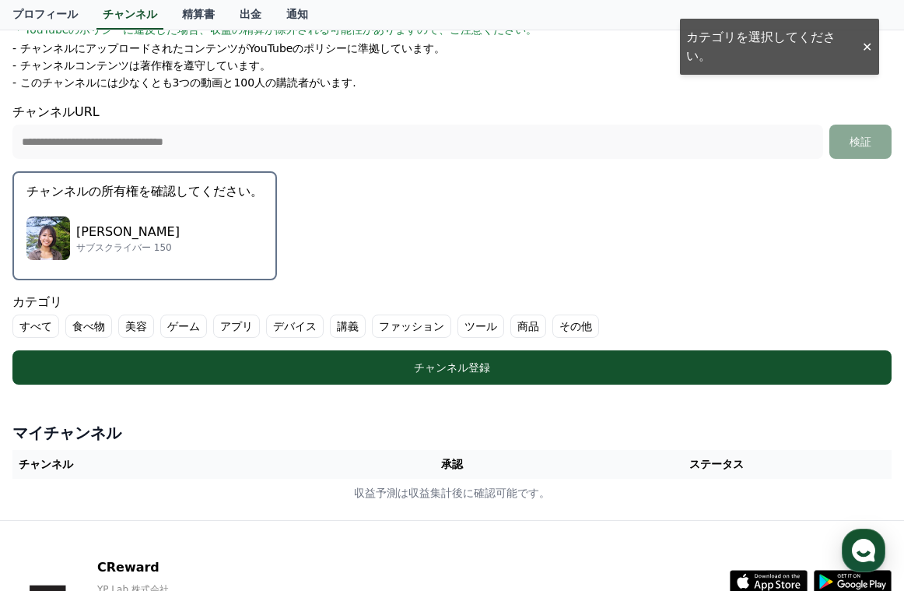
click at [372, 329] on label "ファッション" at bounding box center [411, 325] width 79 height 23
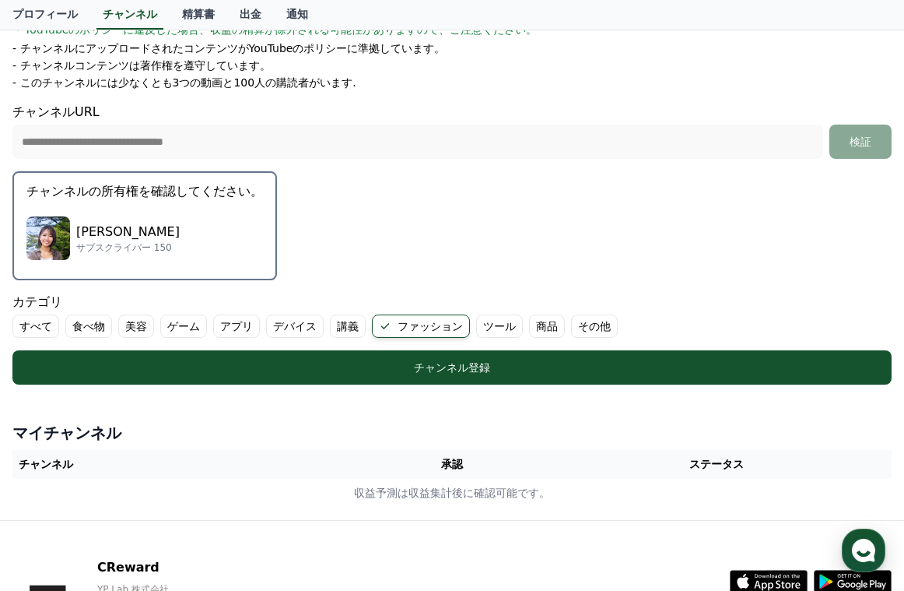
click at [126, 331] on label "美容" at bounding box center [136, 325] width 36 height 23
click at [590, 331] on label "その他" at bounding box center [613, 325] width 47 height 23
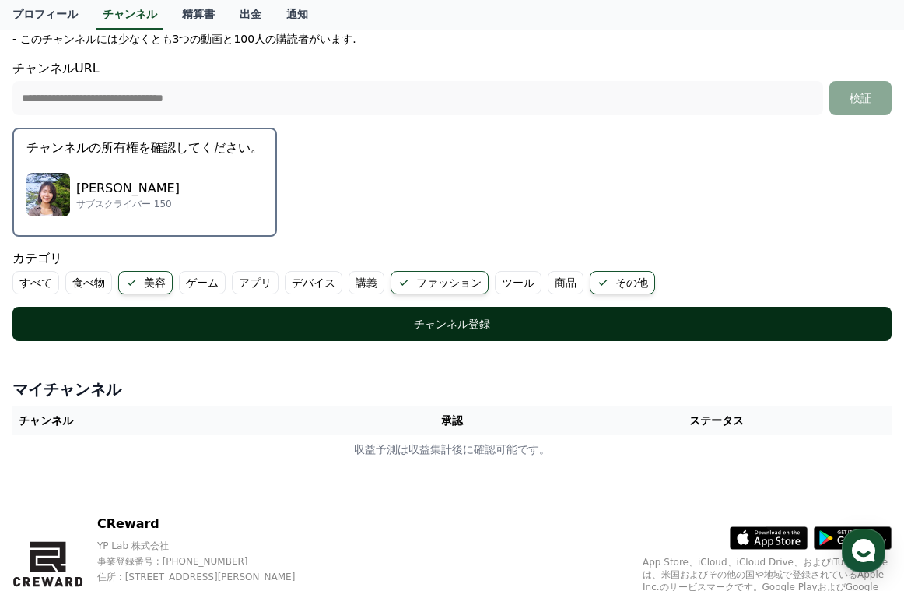
scroll to position [389, 0]
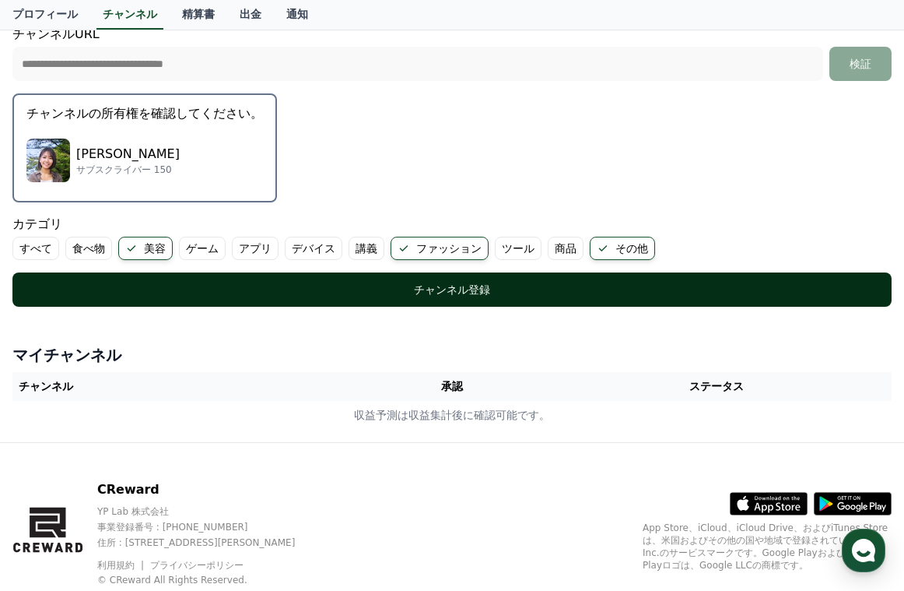
click at [468, 294] on div "チャンネル登録" at bounding box center [452, 290] width 817 height 16
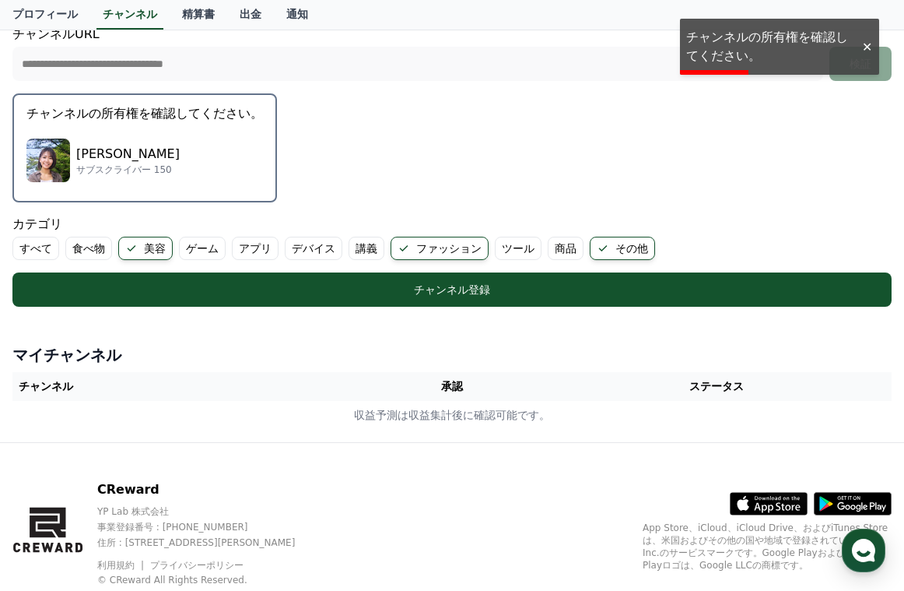
click at [163, 158] on div "[PERSON_NAME] サブスクライバー 150" at bounding box center [144, 160] width 237 height 62
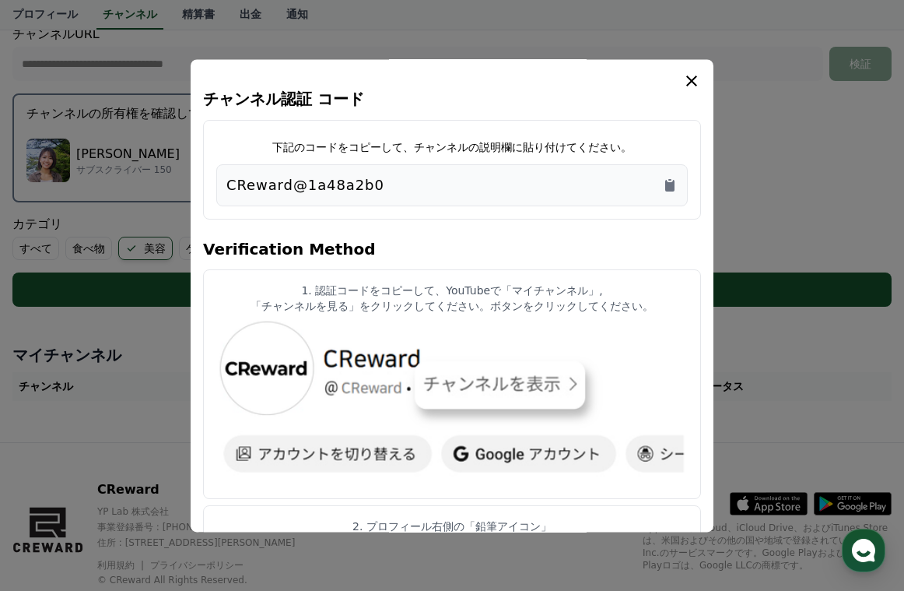
drag, startPoint x: 393, startPoint y: 189, endPoint x: 222, endPoint y: 189, distance: 171.2
click at [222, 189] on div "CReward@1a48a2b0" at bounding box center [452, 185] width 472 height 42
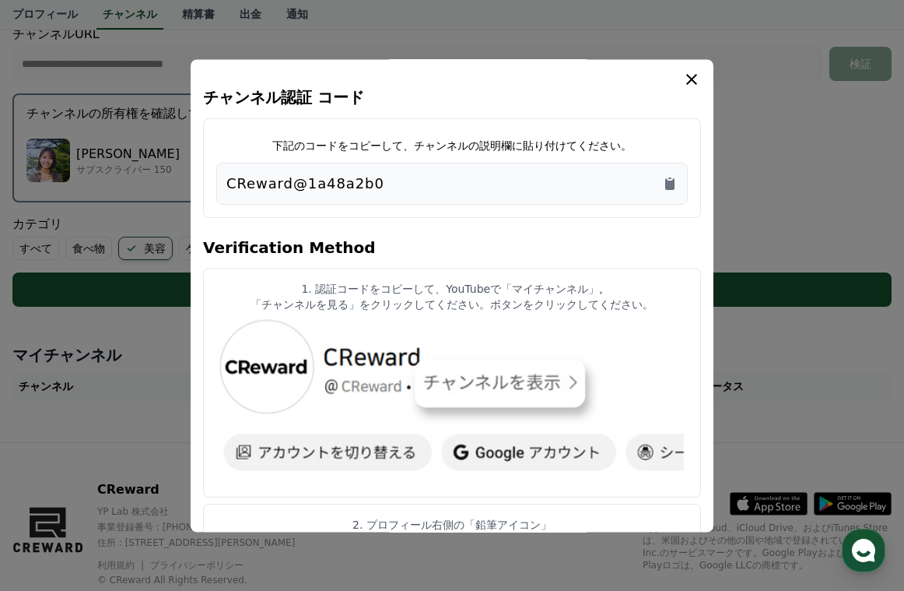
scroll to position [0, 0]
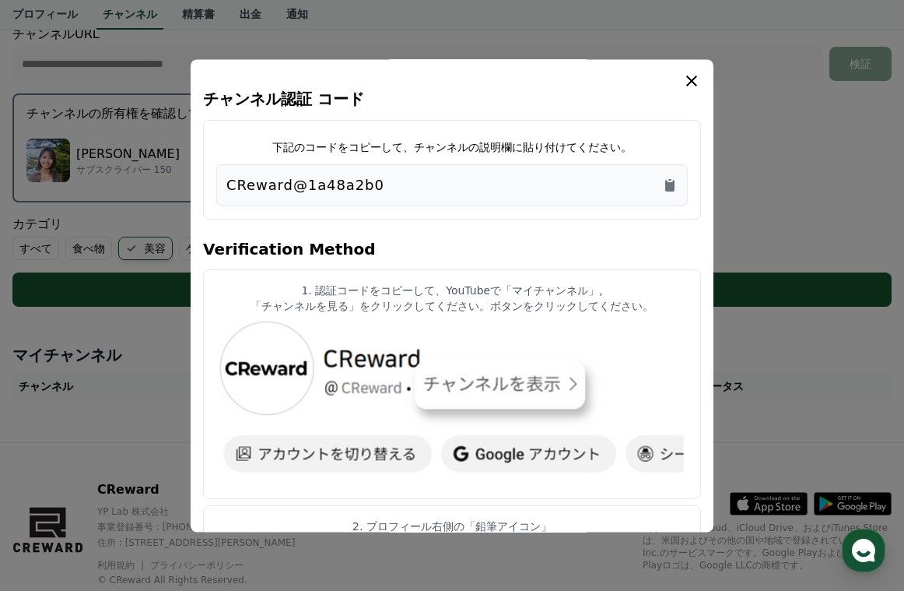
copy p "CReward@1a48a2b0"
click at [697, 79] on icon "modal" at bounding box center [691, 81] width 19 height 19
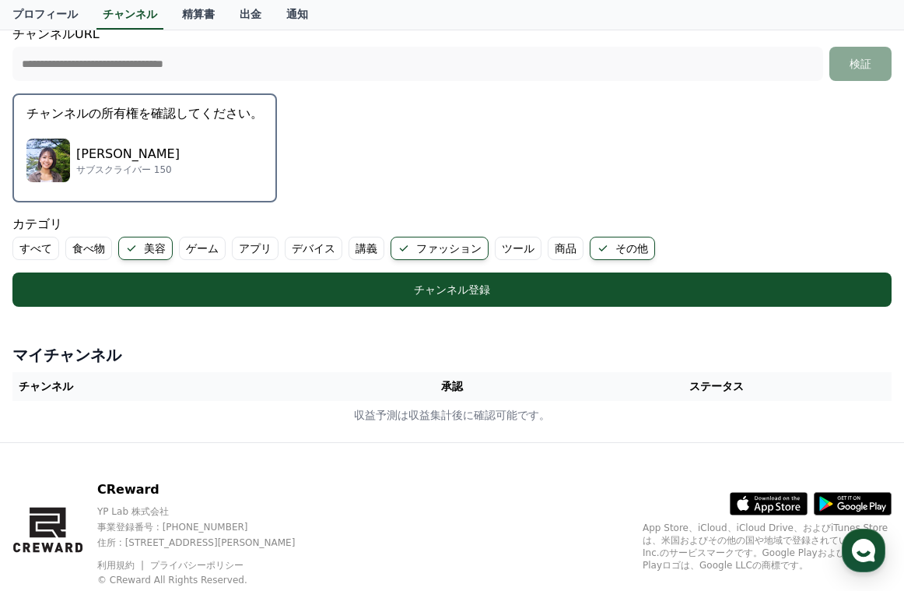
scroll to position [434, 0]
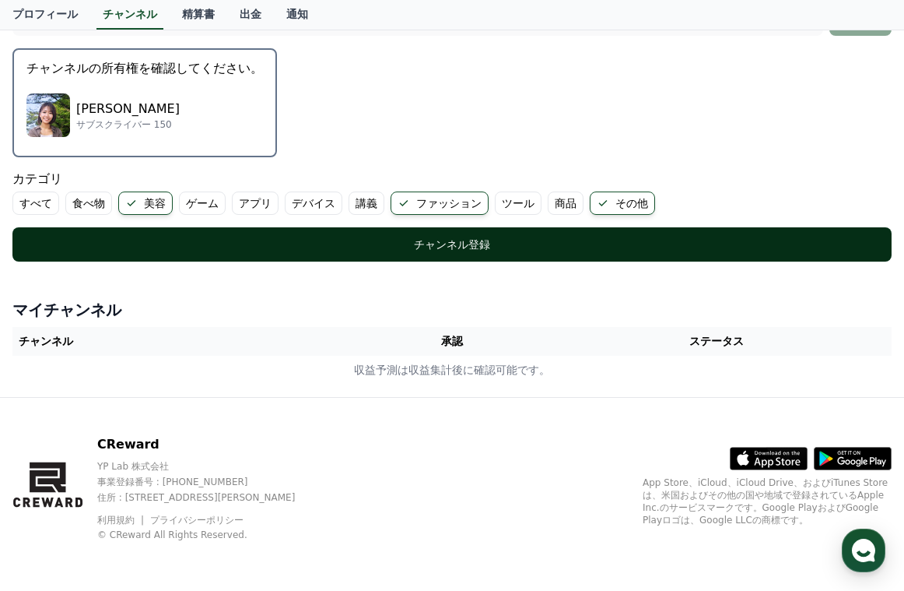
click at [489, 247] on div "チャンネル登録" at bounding box center [452, 245] width 817 height 16
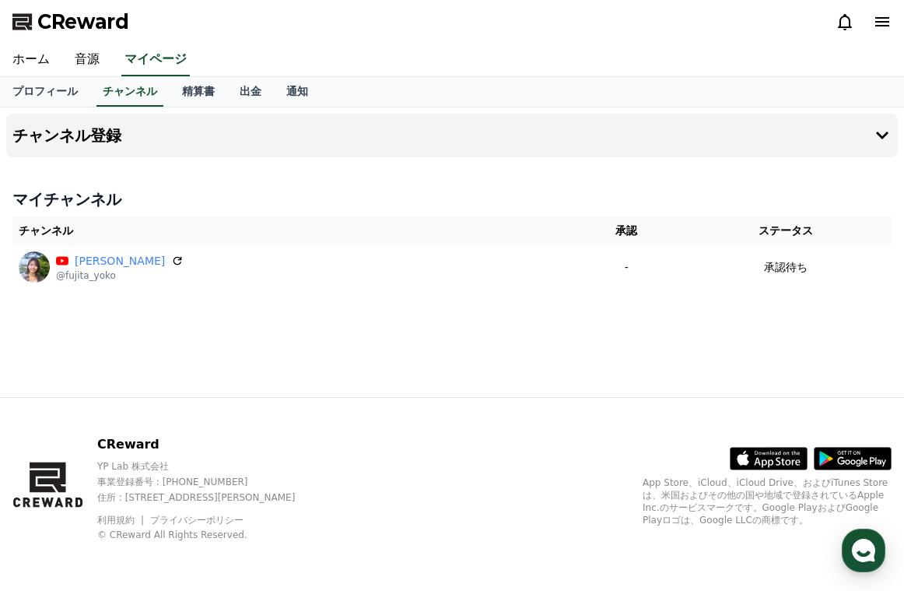
drag, startPoint x: 132, startPoint y: 257, endPoint x: 506, endPoint y: 89, distance: 409.6
click at [174, 257] on icon at bounding box center [178, 261] width 9 height 9
click at [44, 92] on link "プロフィール" at bounding box center [45, 92] width 90 height 30
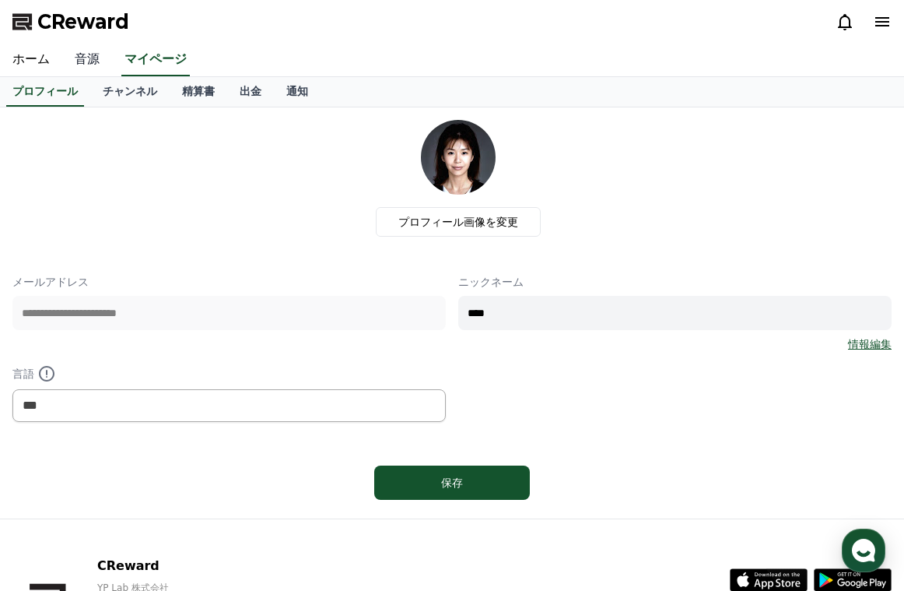
click at [88, 62] on link "音源" at bounding box center [87, 60] width 50 height 33
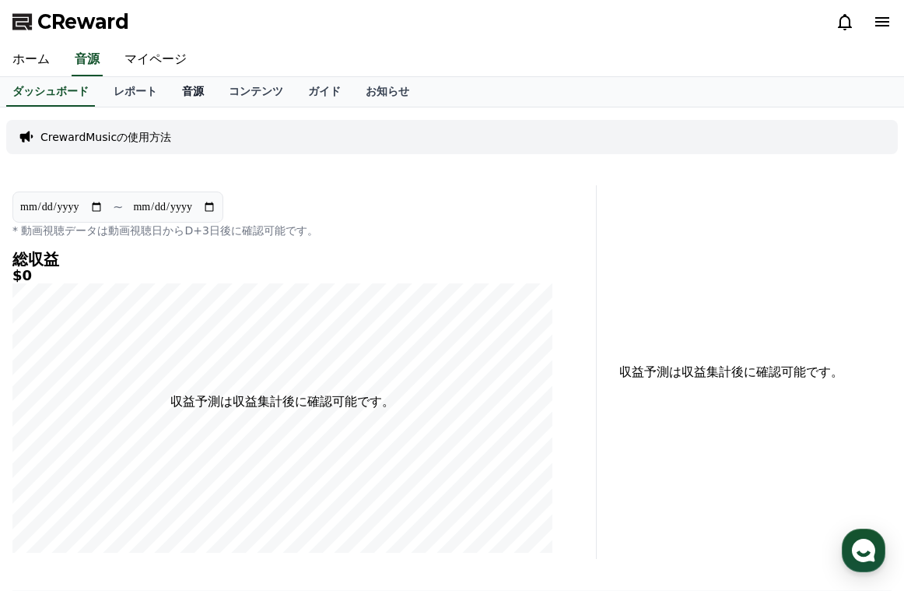
click at [170, 93] on link "音源" at bounding box center [193, 92] width 47 height 30
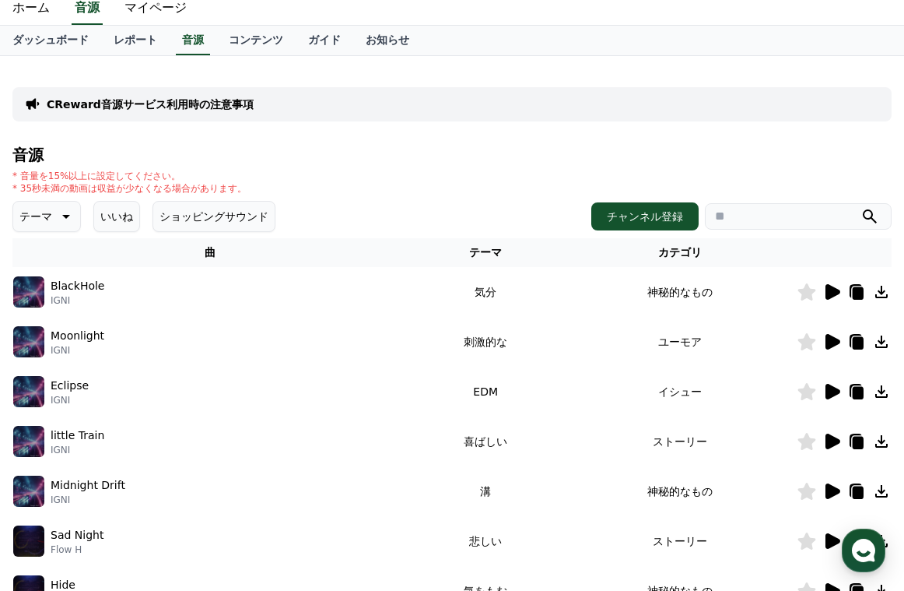
scroll to position [78, 0]
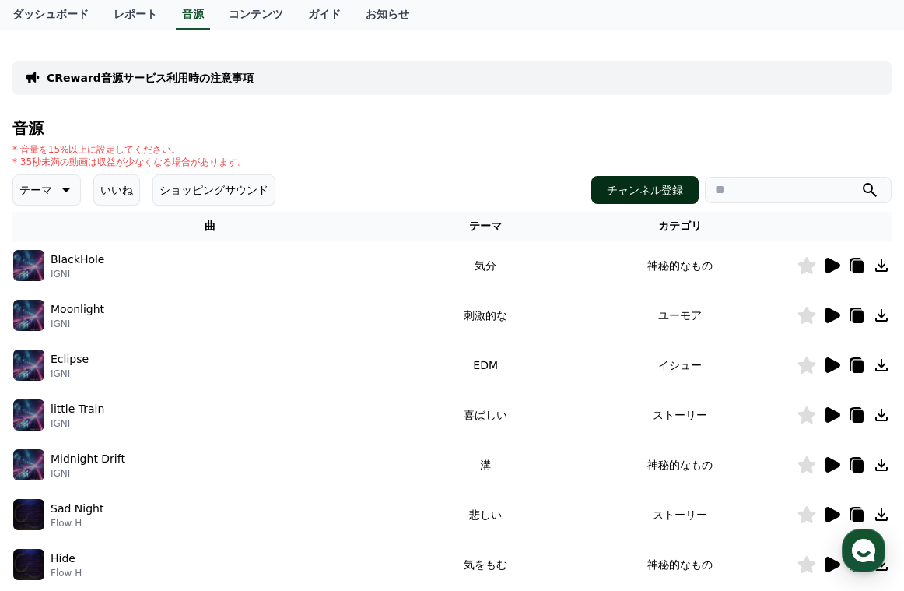
click at [674, 193] on button "チャンネル登録" at bounding box center [644, 190] width 107 height 28
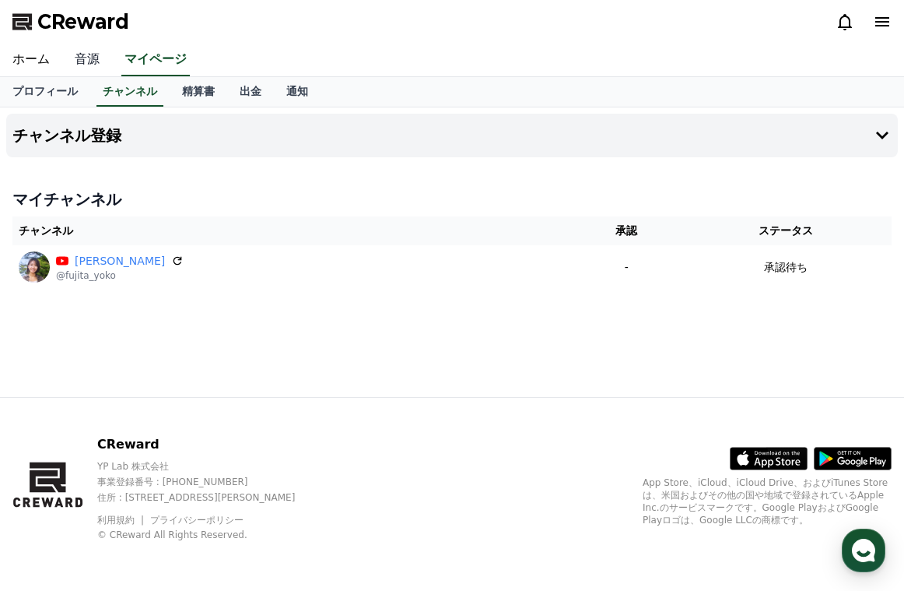
click at [86, 58] on link "音源" at bounding box center [87, 60] width 50 height 33
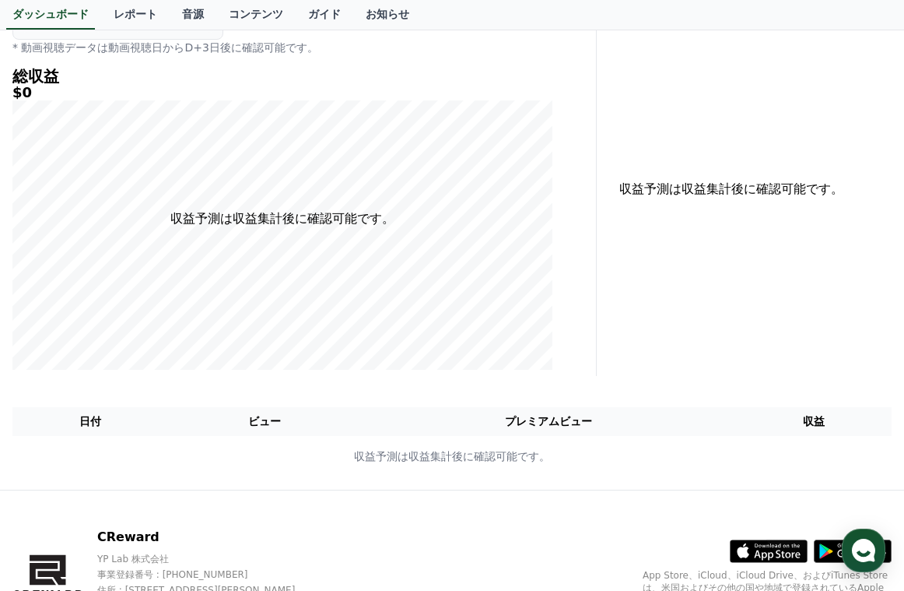
scroll to position [156, 0]
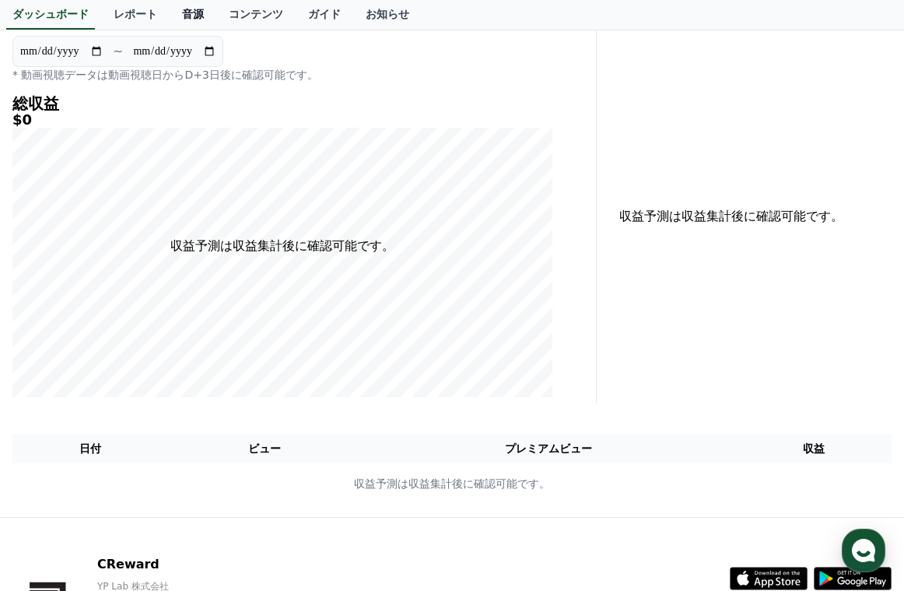
click at [170, 9] on link "音源" at bounding box center [193, 15] width 47 height 30
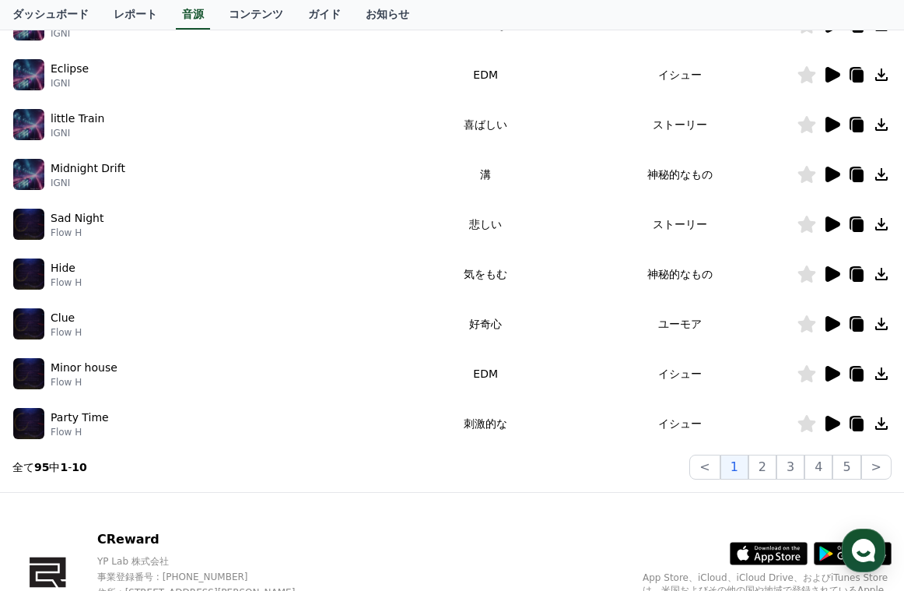
scroll to position [463, 0]
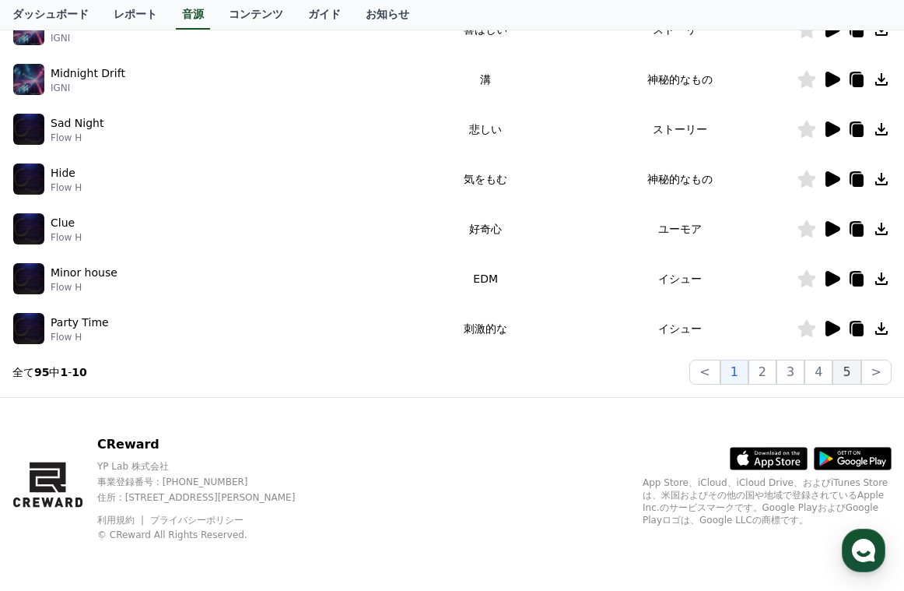
click at [845, 373] on button "5" at bounding box center [847, 372] width 28 height 25
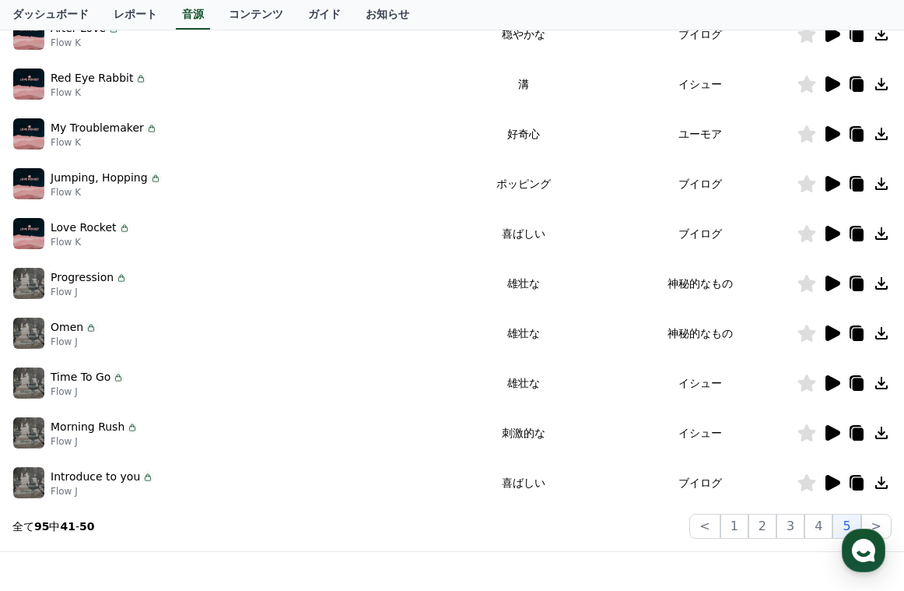
scroll to position [307, 0]
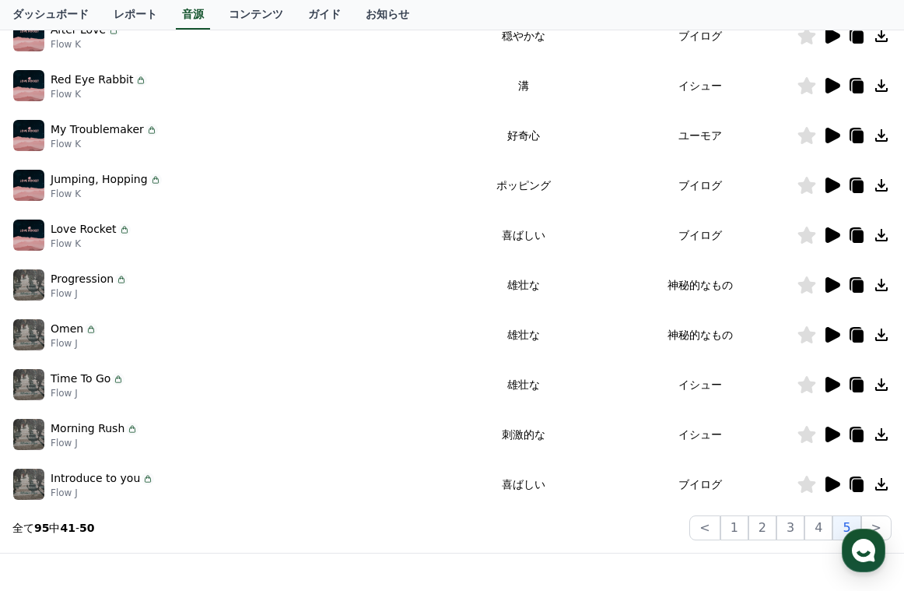
click at [833, 235] on icon at bounding box center [833, 235] width 15 height 16
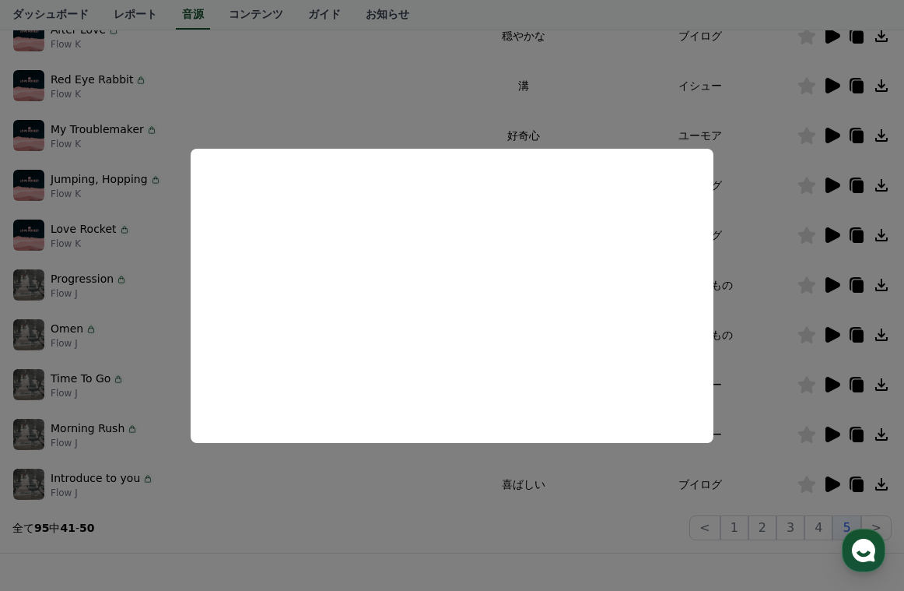
click at [785, 251] on button "close modal" at bounding box center [452, 295] width 904 height 591
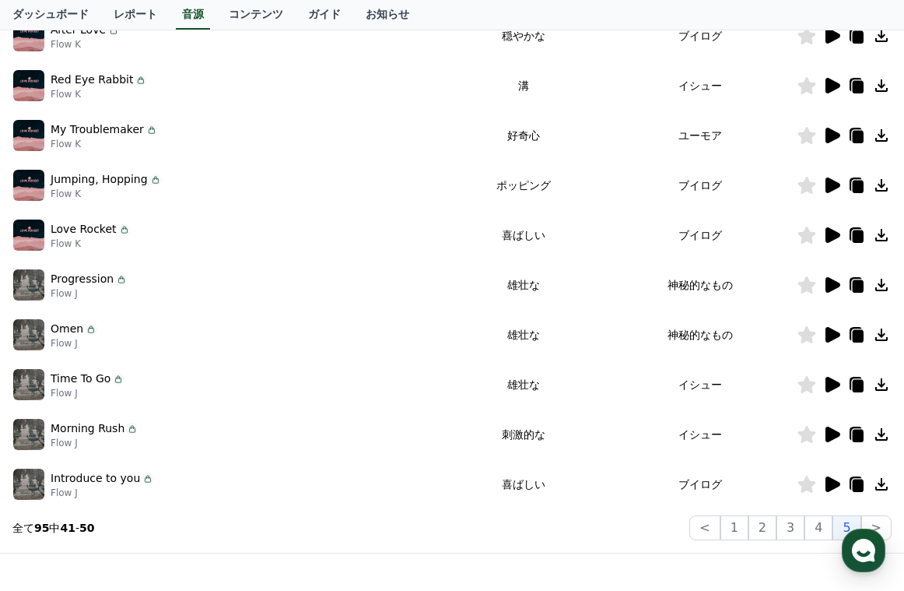
click at [885, 237] on icon at bounding box center [881, 235] width 19 height 19
click at [852, 237] on icon at bounding box center [856, 235] width 19 height 19
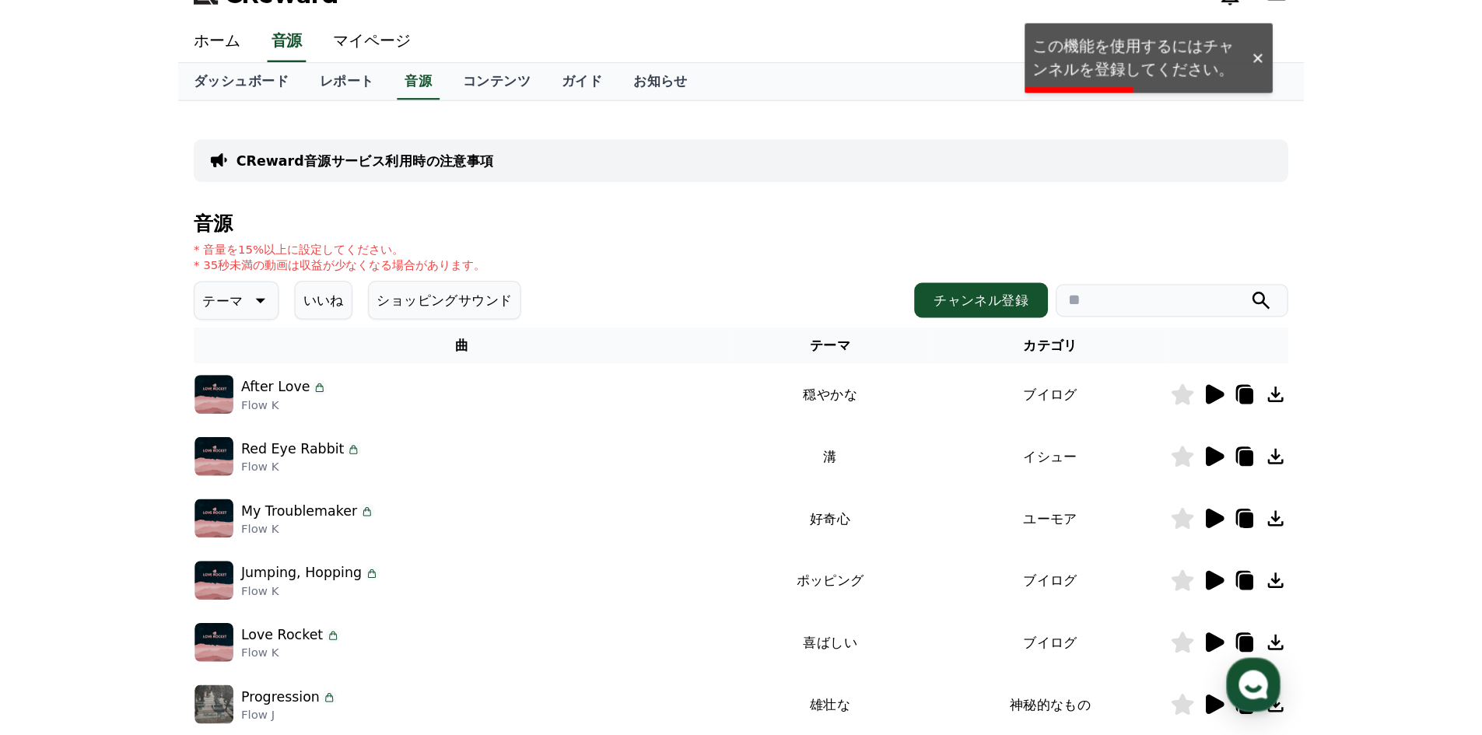
scroll to position [0, 0]
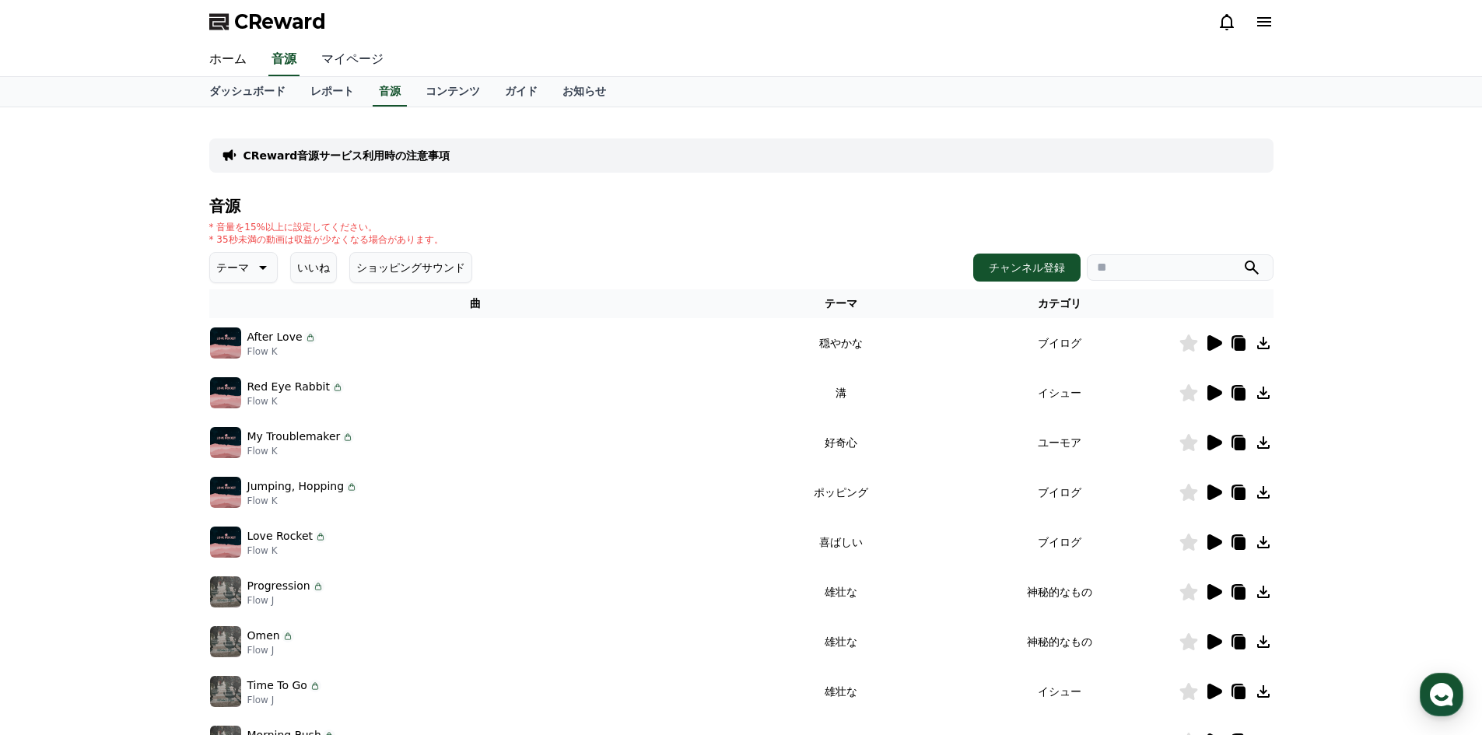
click at [338, 53] on link "マイページ" at bounding box center [352, 60] width 87 height 33
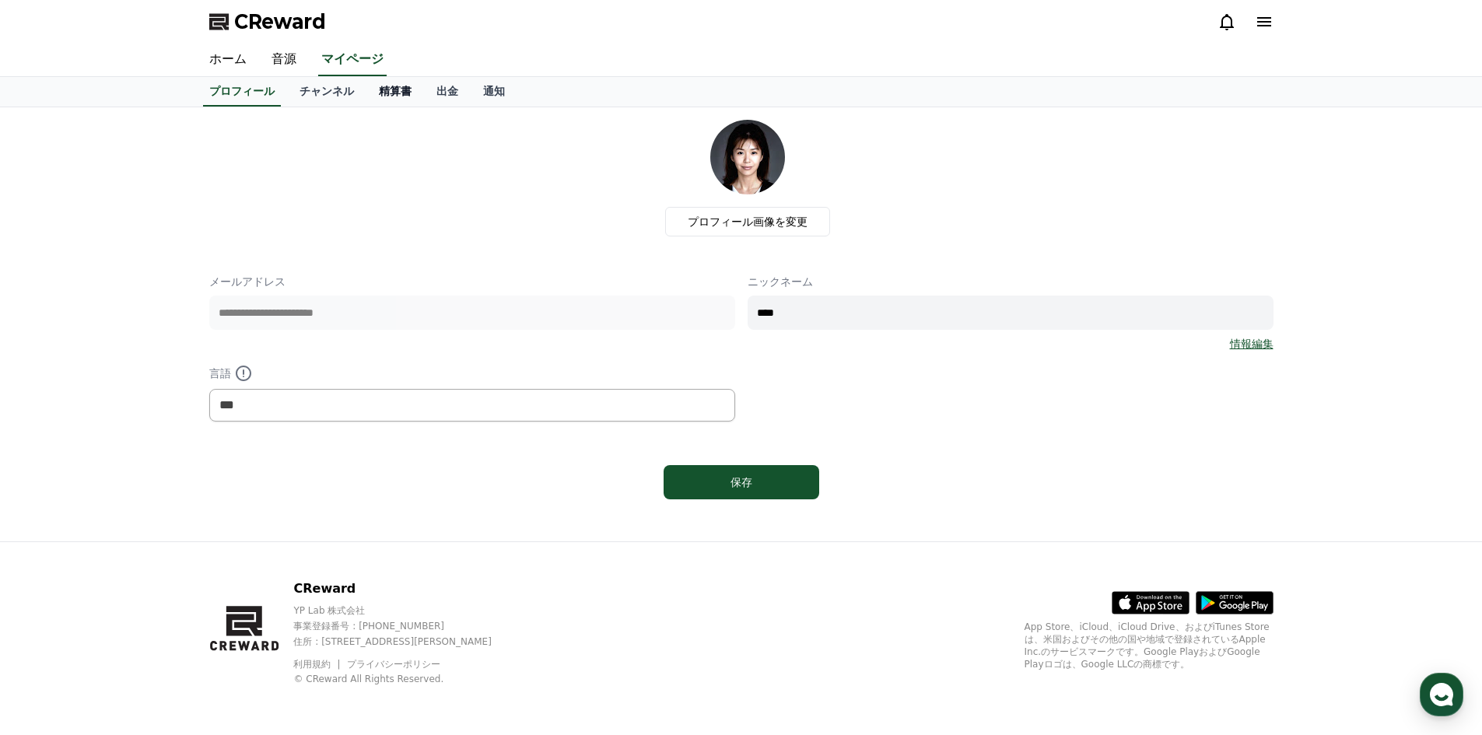
click at [368, 90] on link "精算書" at bounding box center [396, 92] width 58 height 30
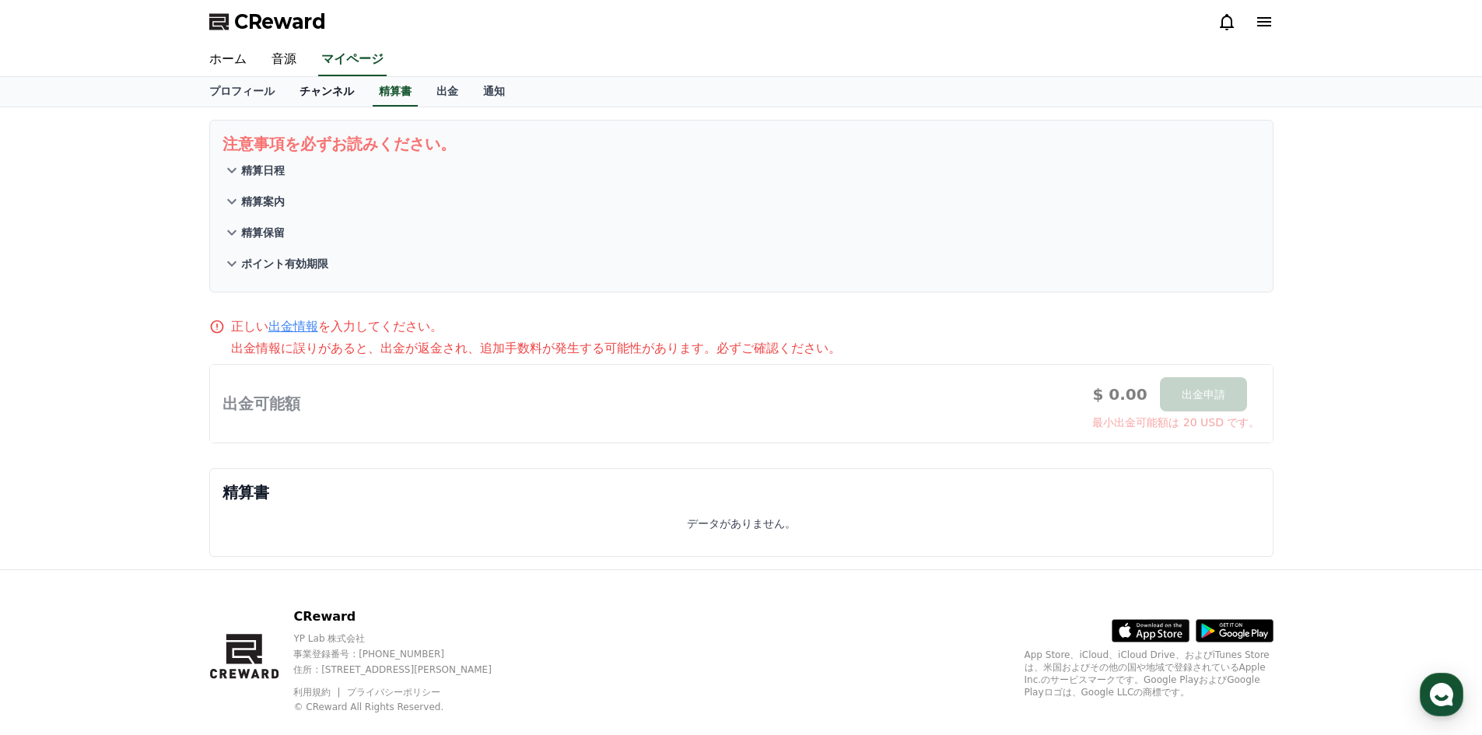
click at [303, 94] on link "チャンネル" at bounding box center [326, 92] width 79 height 30
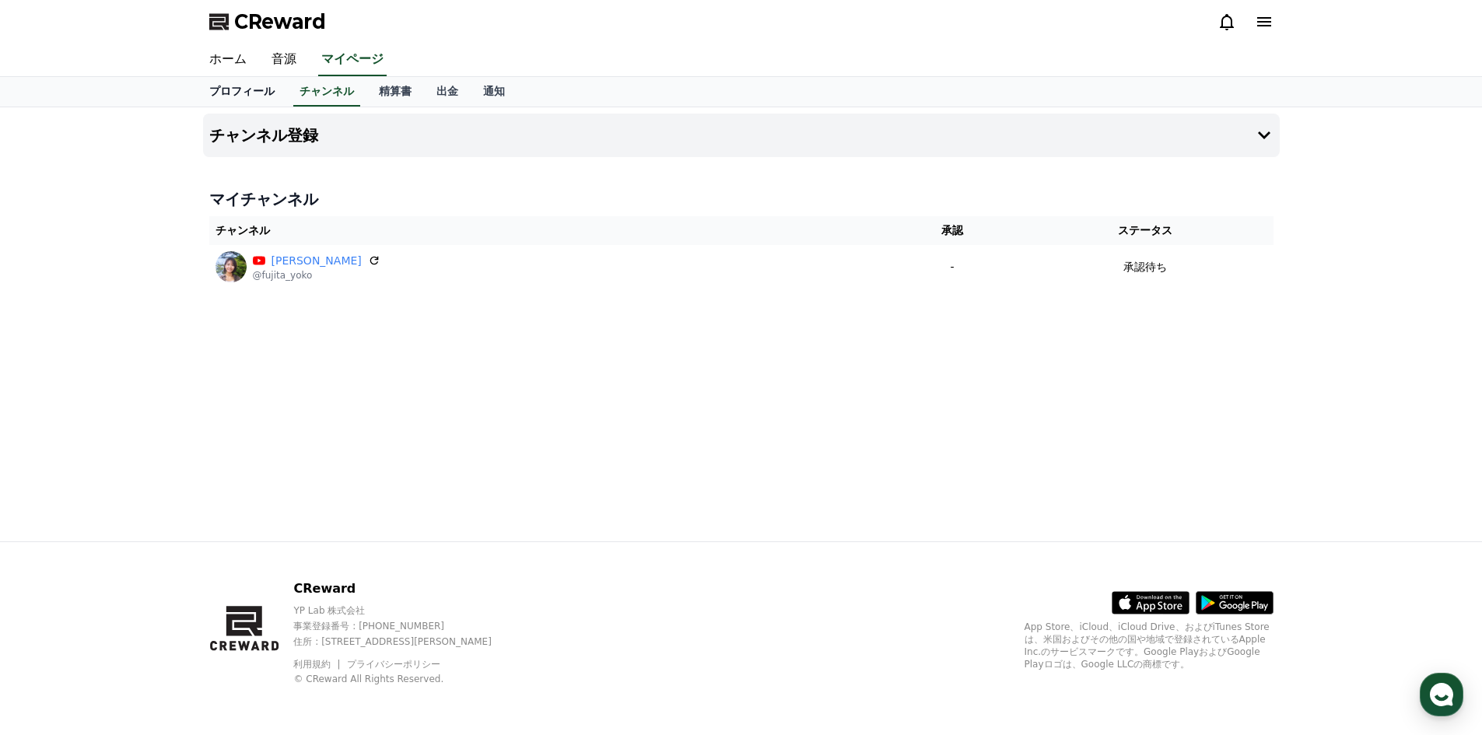
click at [219, 91] on link "プロフィール" at bounding box center [242, 92] width 90 height 30
